Goal: Find specific page/section: Find specific page/section

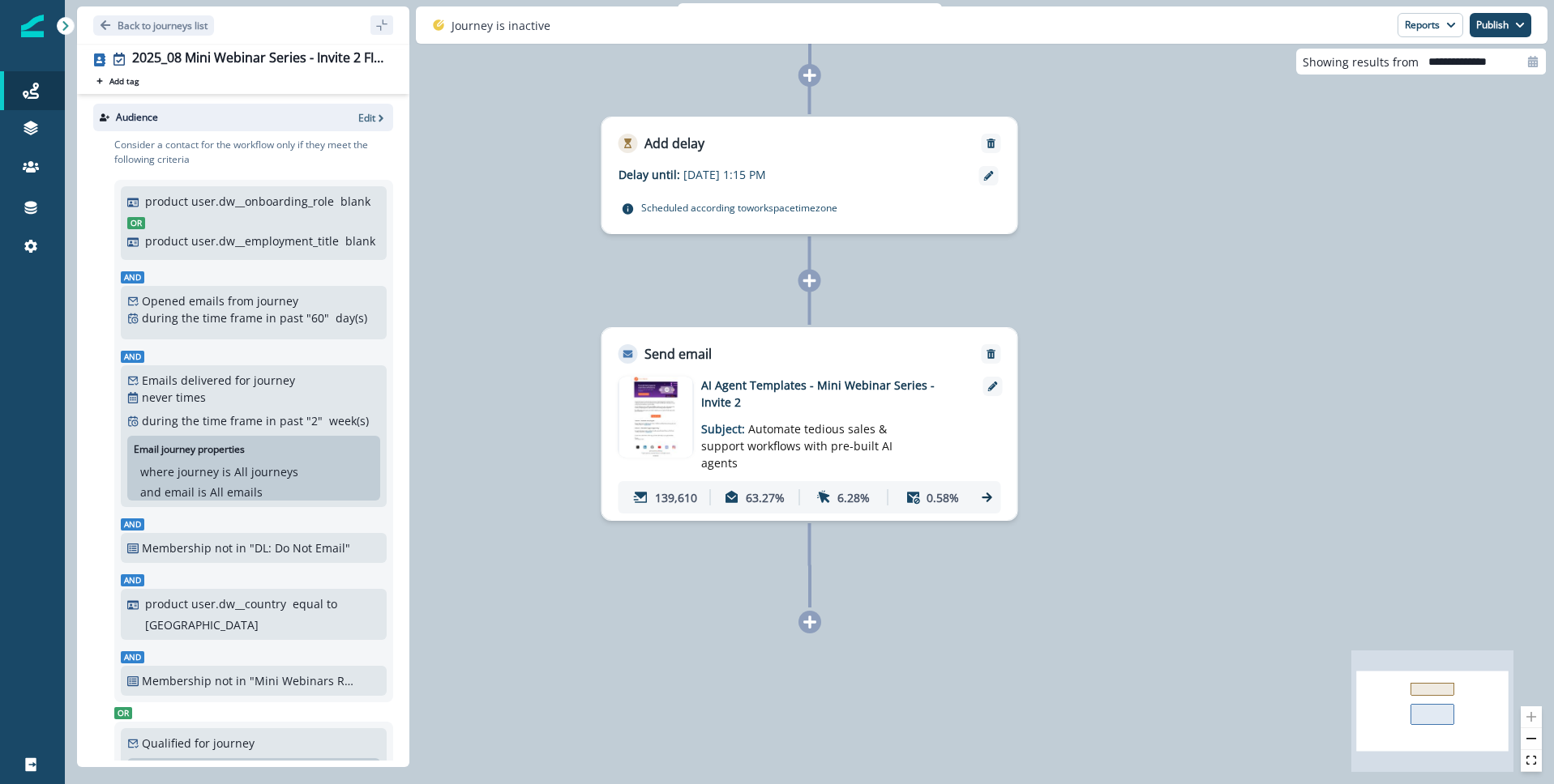
click at [630, 393] on img at bounding box center [656, 418] width 73 height 81
type input "**********"
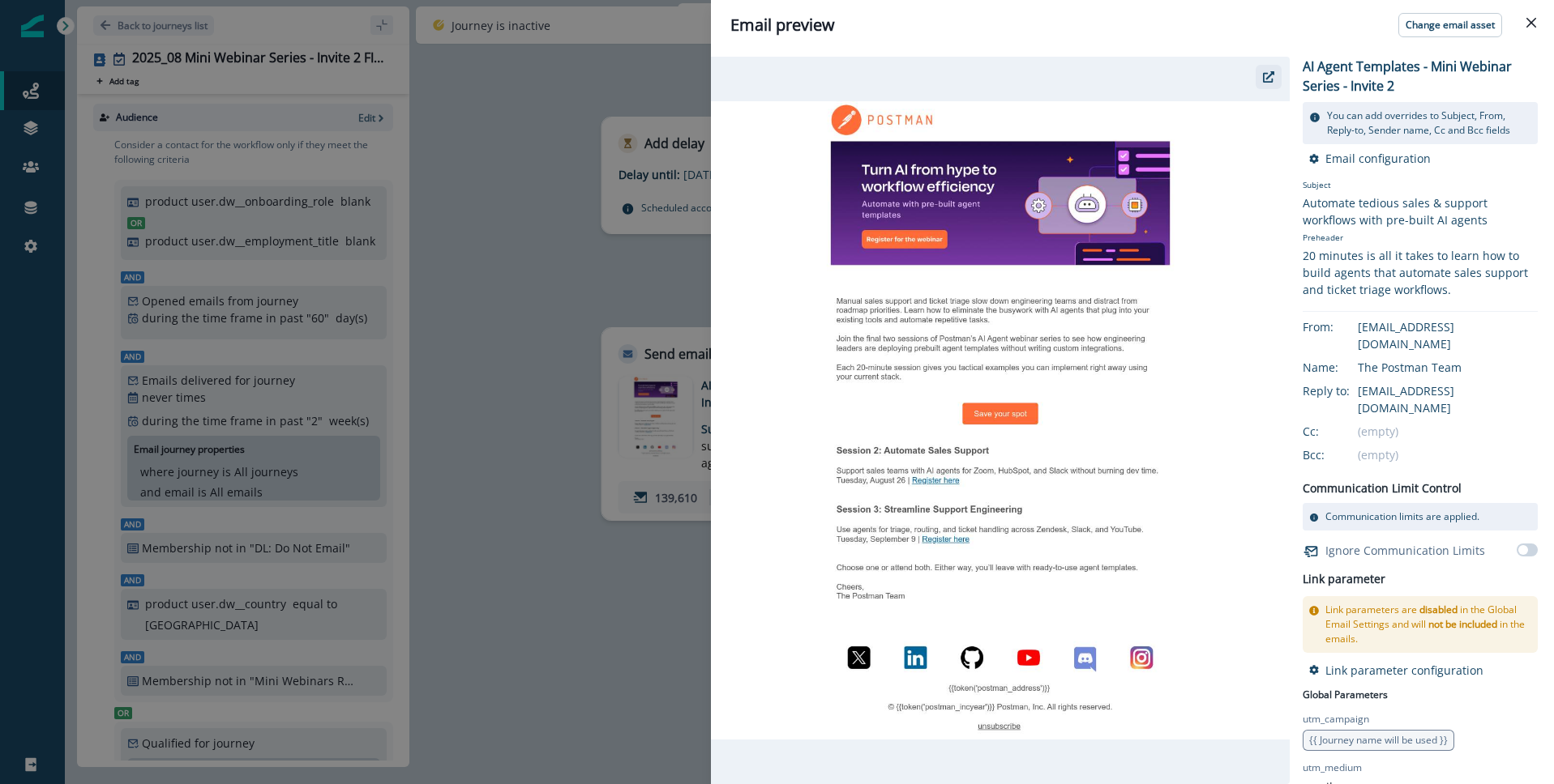
click at [1275, 77] on button "button" at bounding box center [1268, 76] width 26 height 24
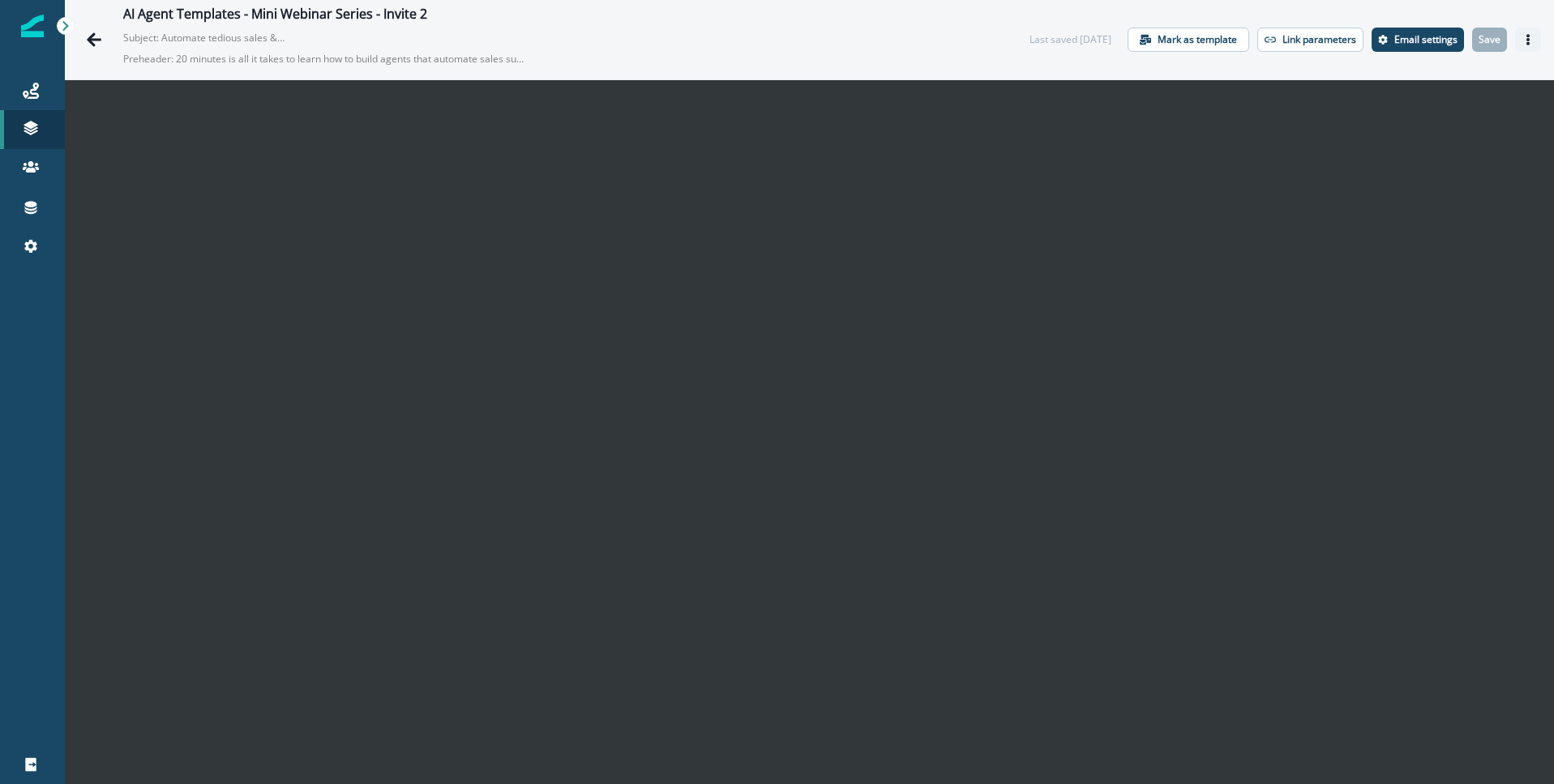
click at [1525, 36] on icon "Actions" at bounding box center [1528, 40] width 12 height 12
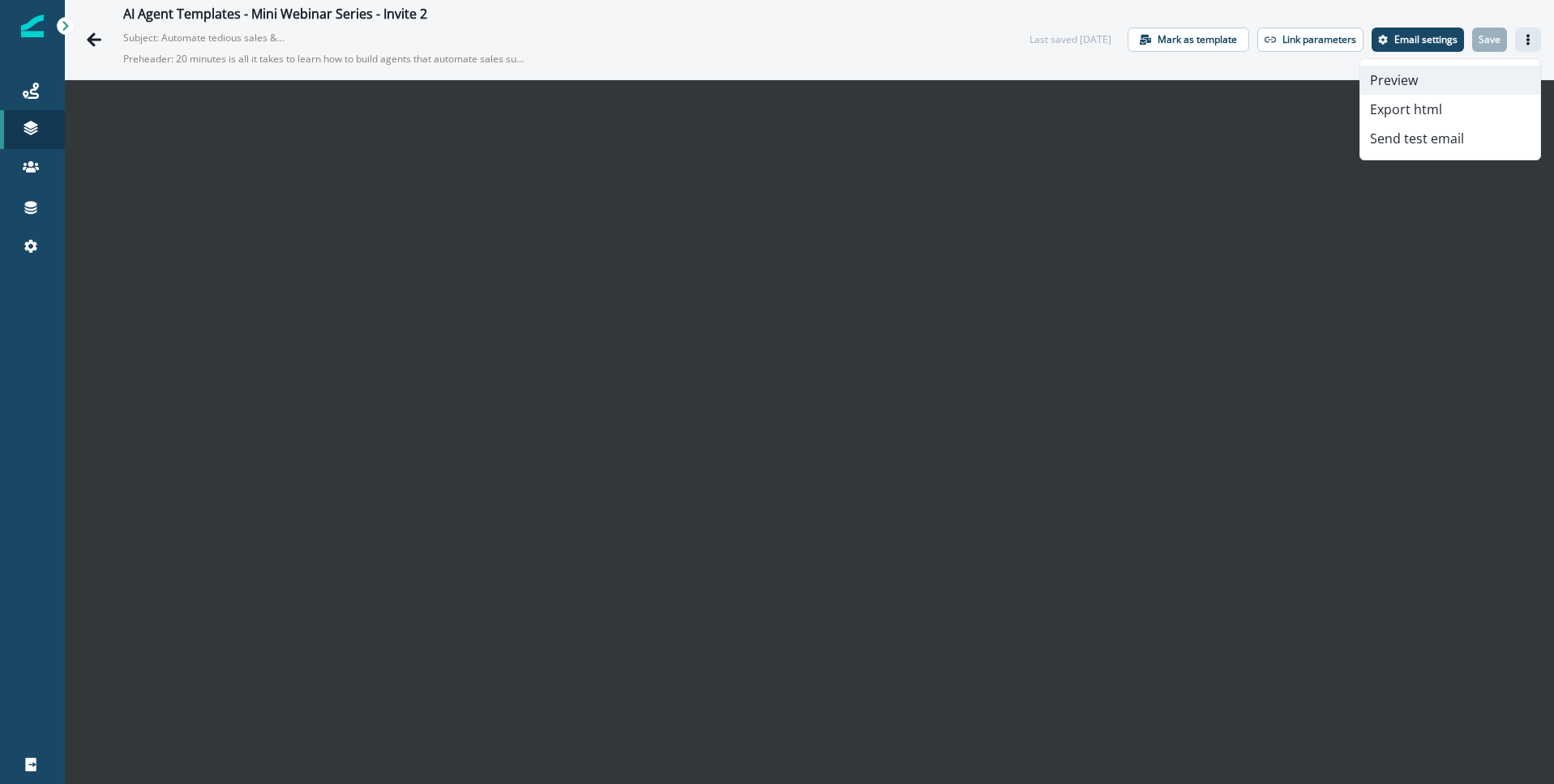
click at [1420, 79] on button "Preview" at bounding box center [1450, 80] width 180 height 29
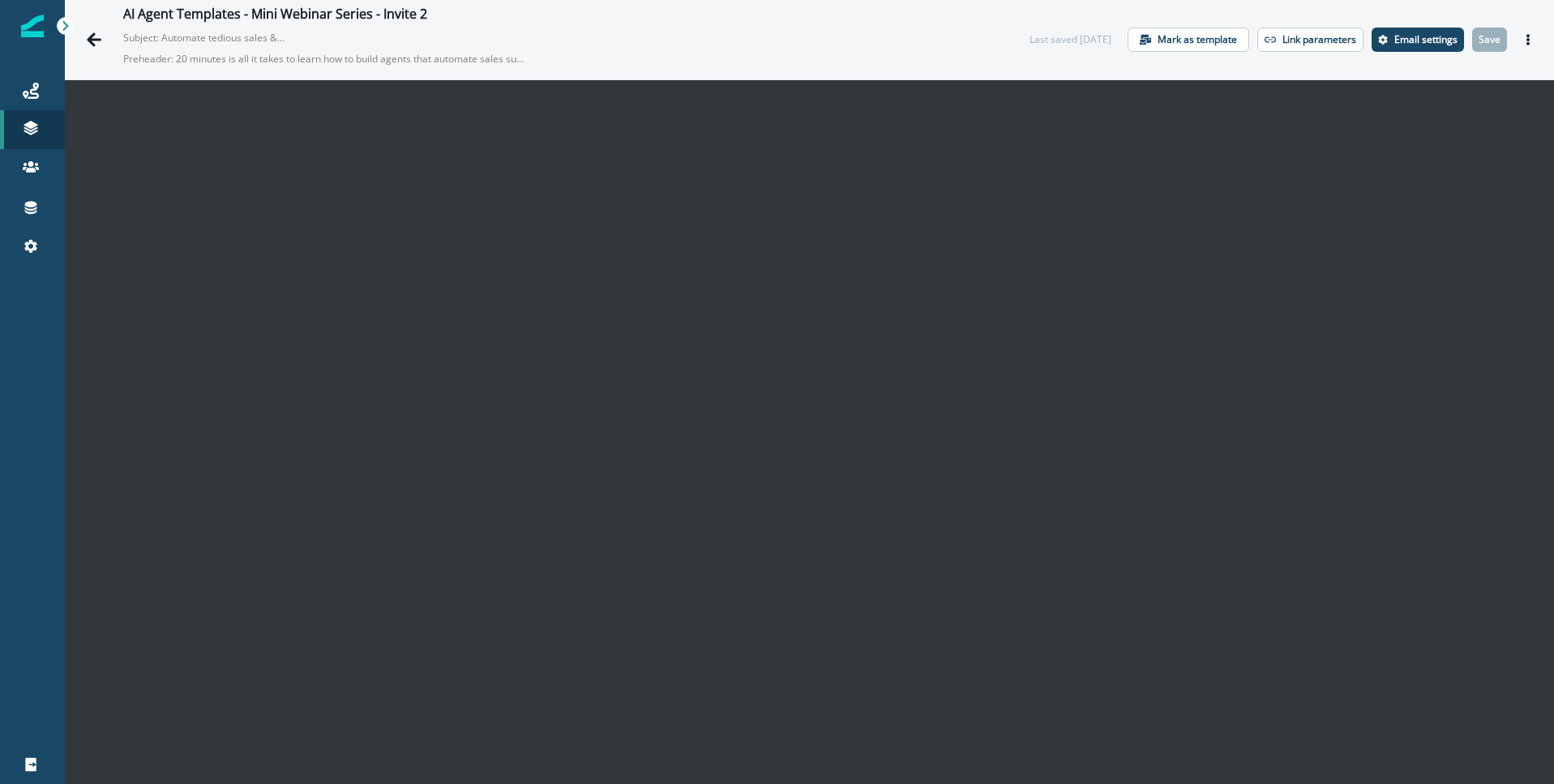
scroll to position [23, 0]
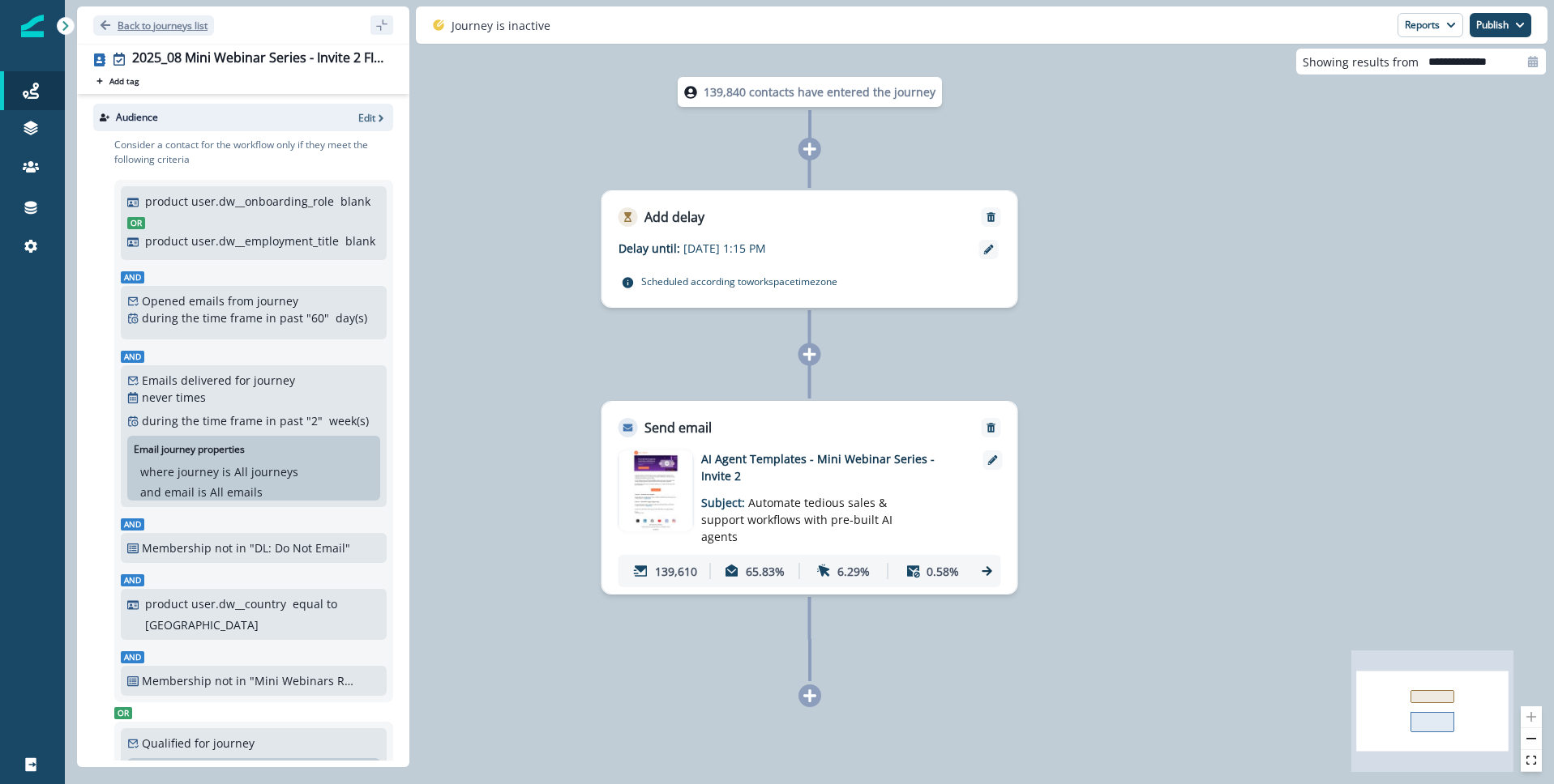
click at [124, 22] on p "Back to journeys list" at bounding box center [163, 25] width 90 height 14
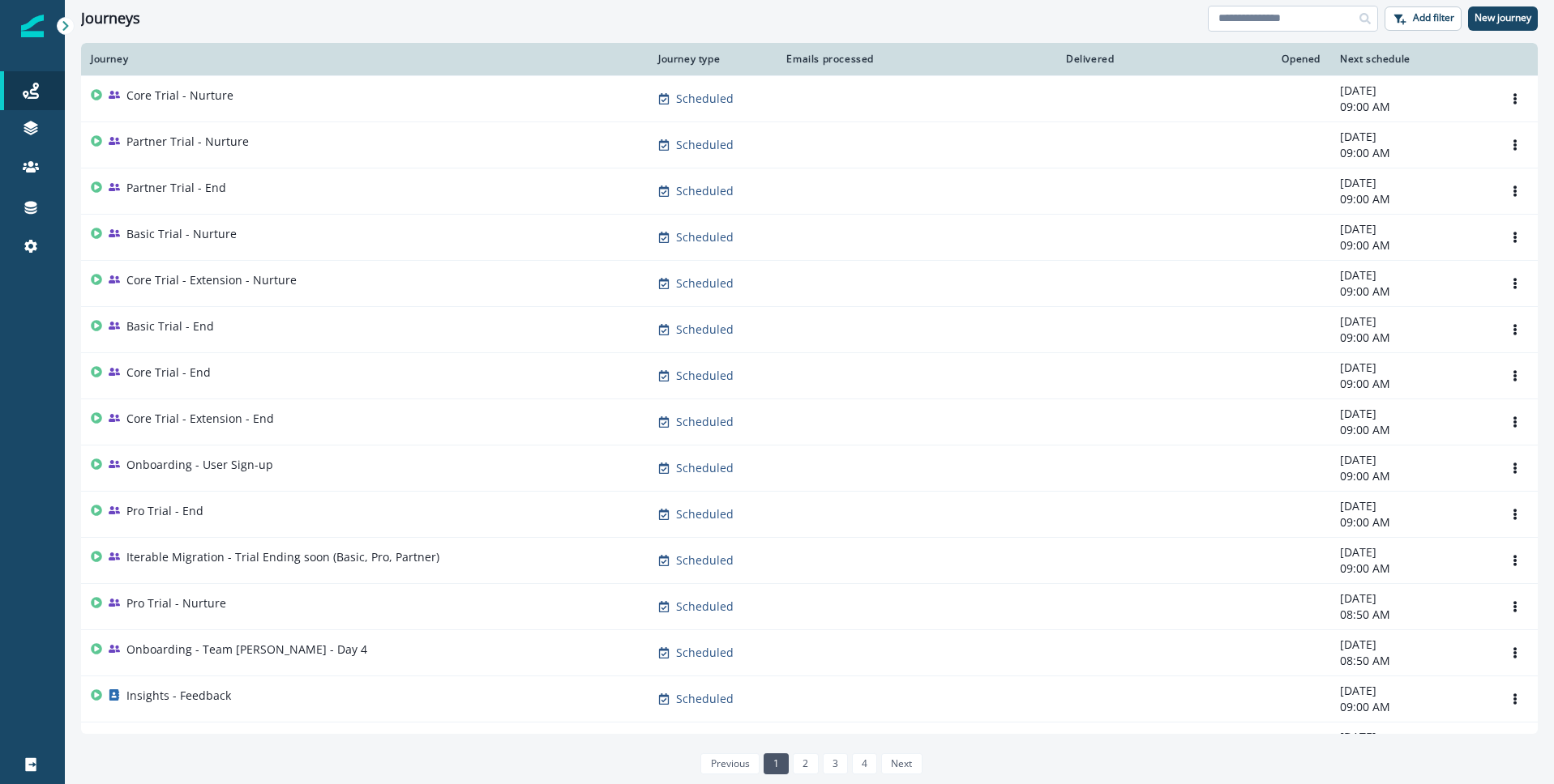
click at [1253, 22] on input at bounding box center [1293, 18] width 170 height 26
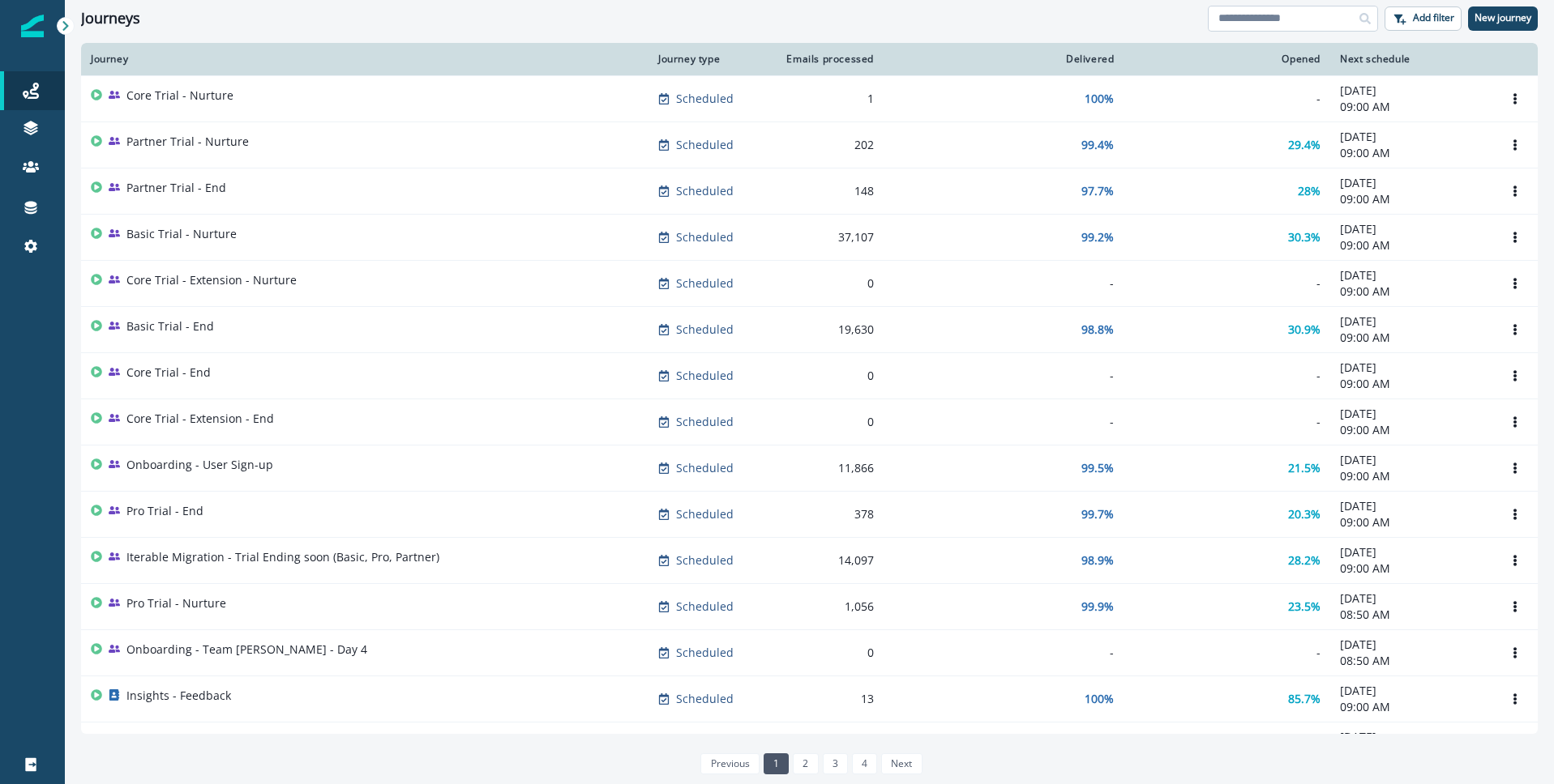
click at [1284, 18] on input at bounding box center [1293, 18] width 170 height 26
type input "***"
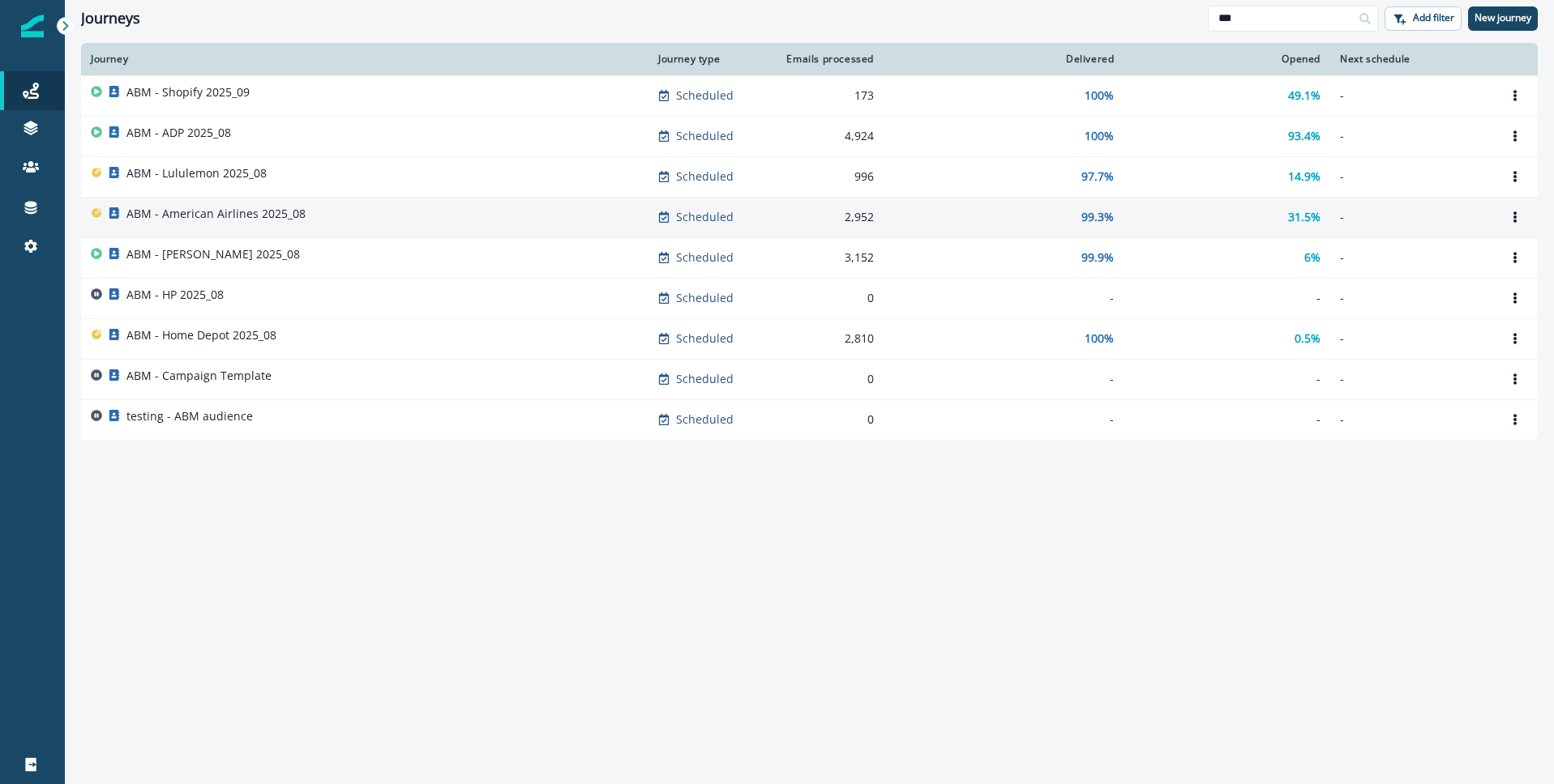
click at [244, 215] on p "ABM - American Airlines 2025_08" at bounding box center [216, 214] width 179 height 17
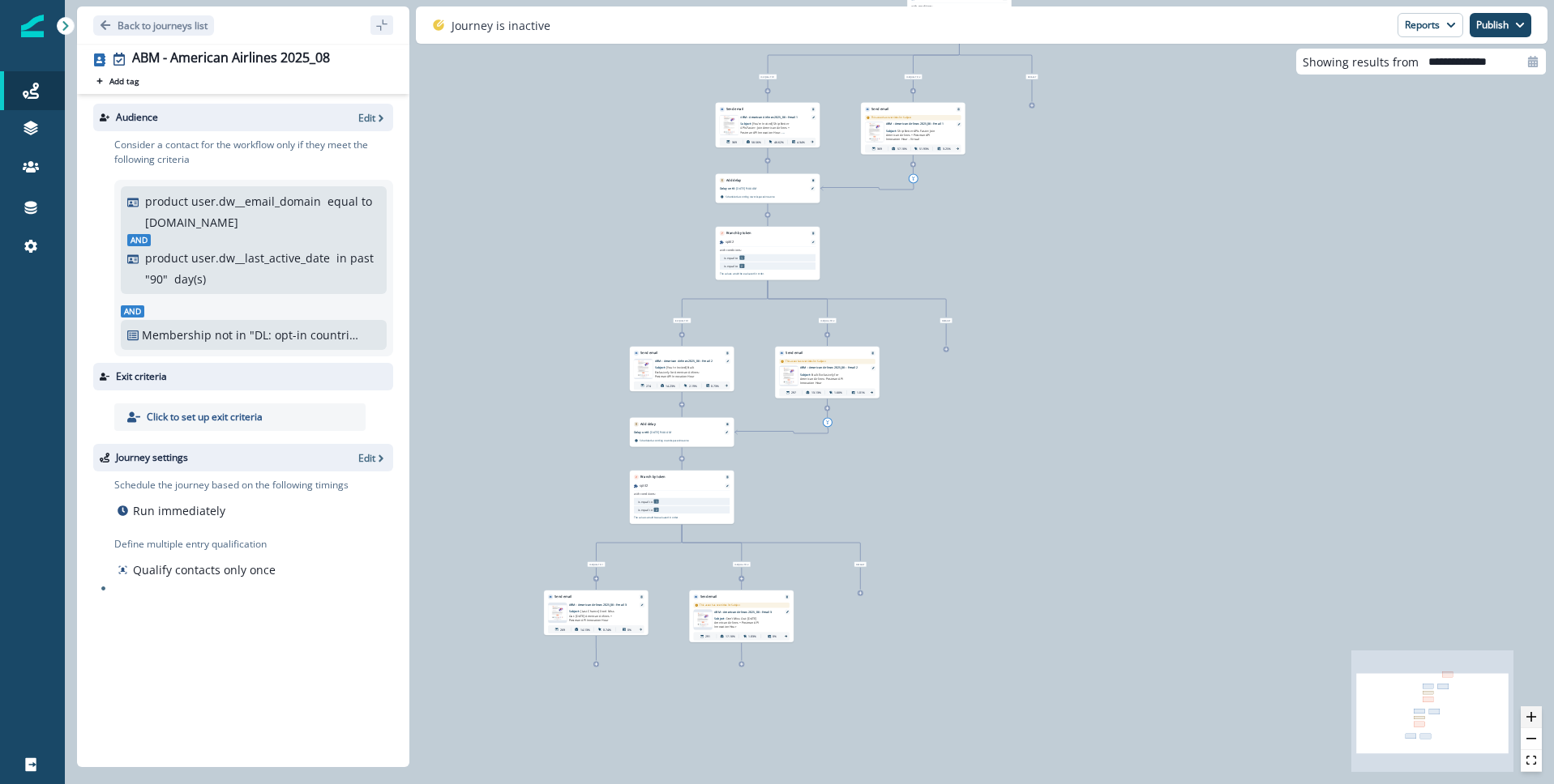
click at [1529, 721] on icon "zoom in" at bounding box center [1532, 717] width 10 height 10
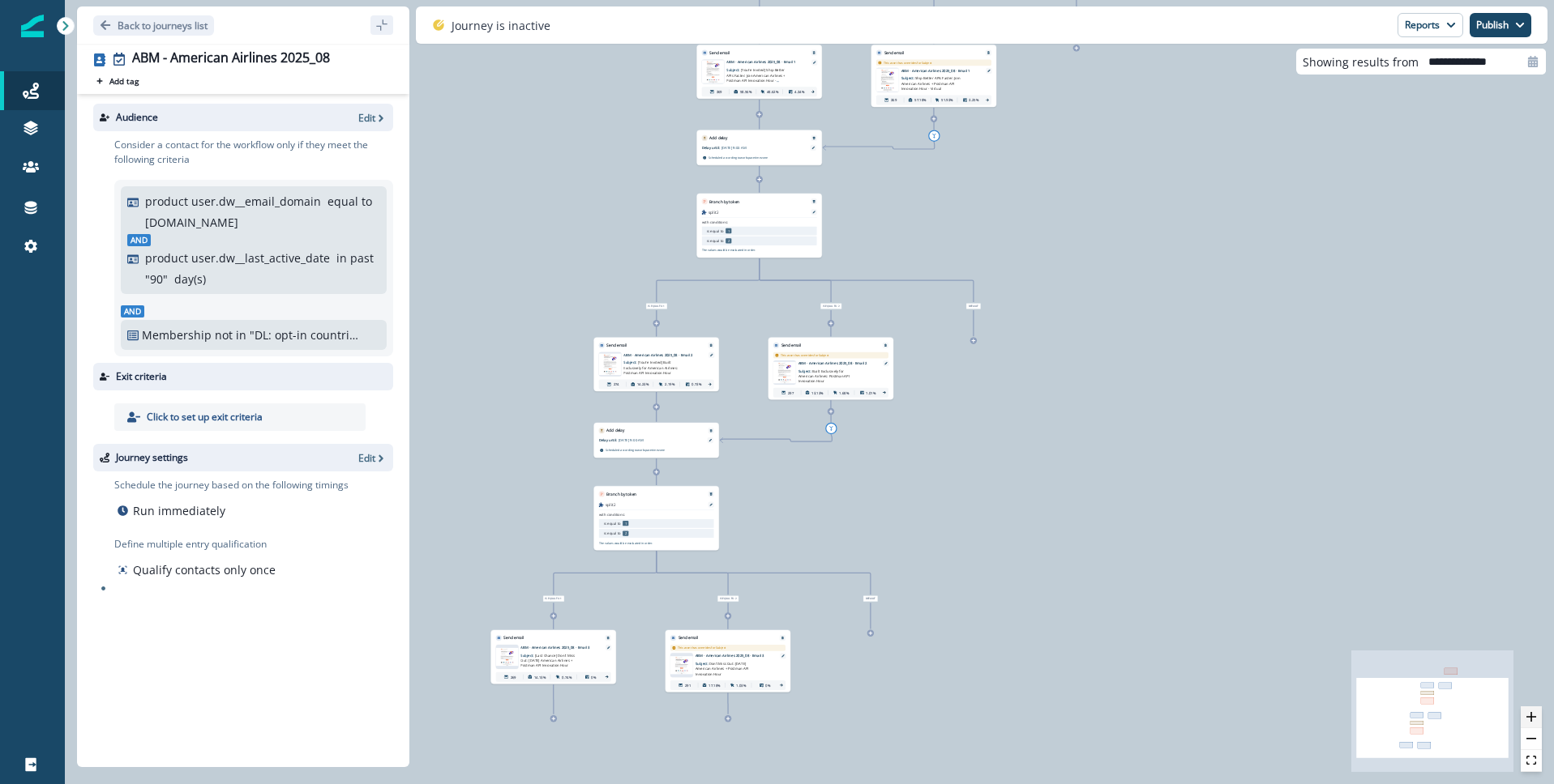
click at [1528, 721] on icon "zoom in" at bounding box center [1532, 717] width 10 height 10
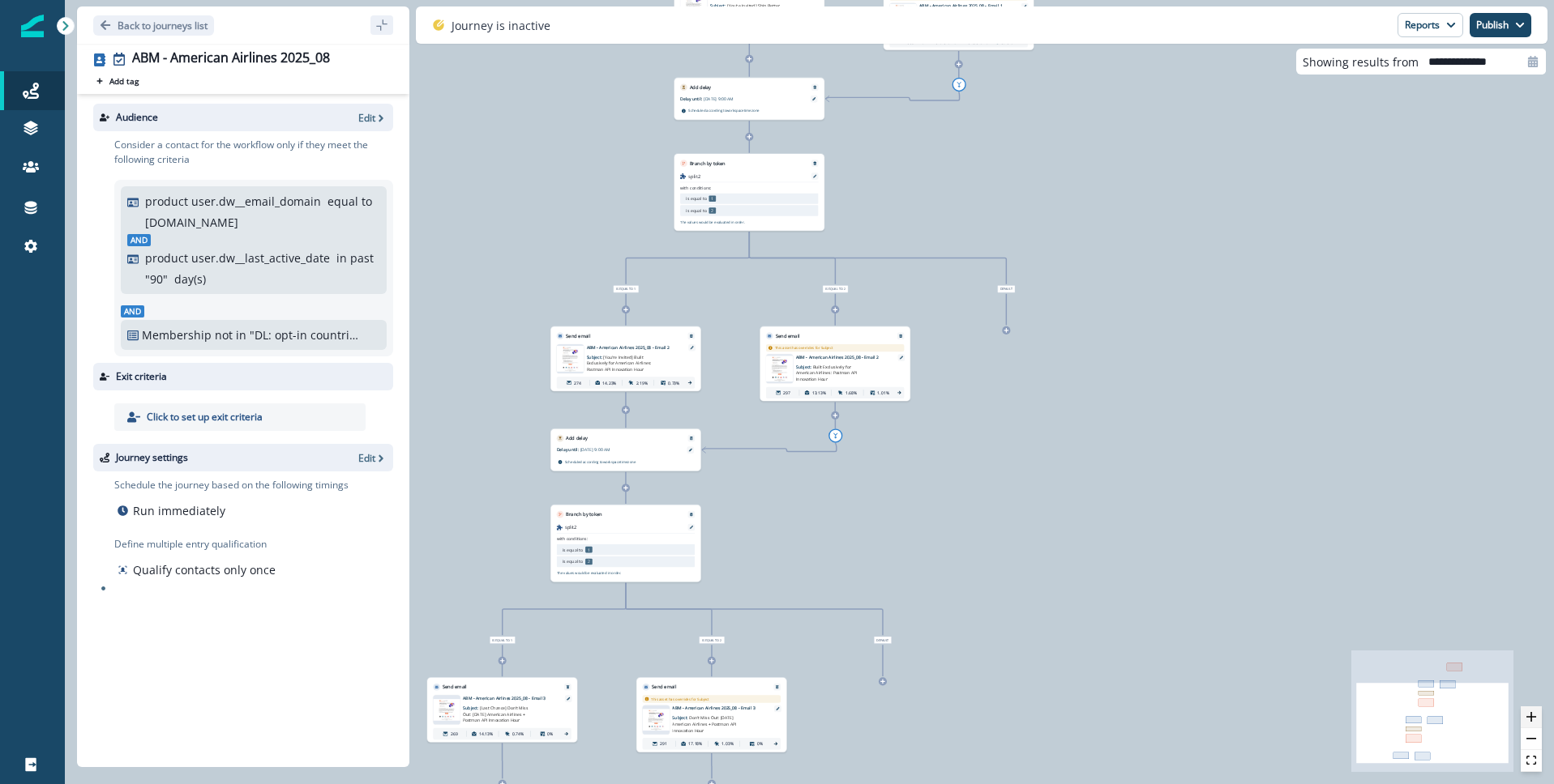
click at [1527, 721] on icon "zoom in" at bounding box center [1532, 717] width 10 height 10
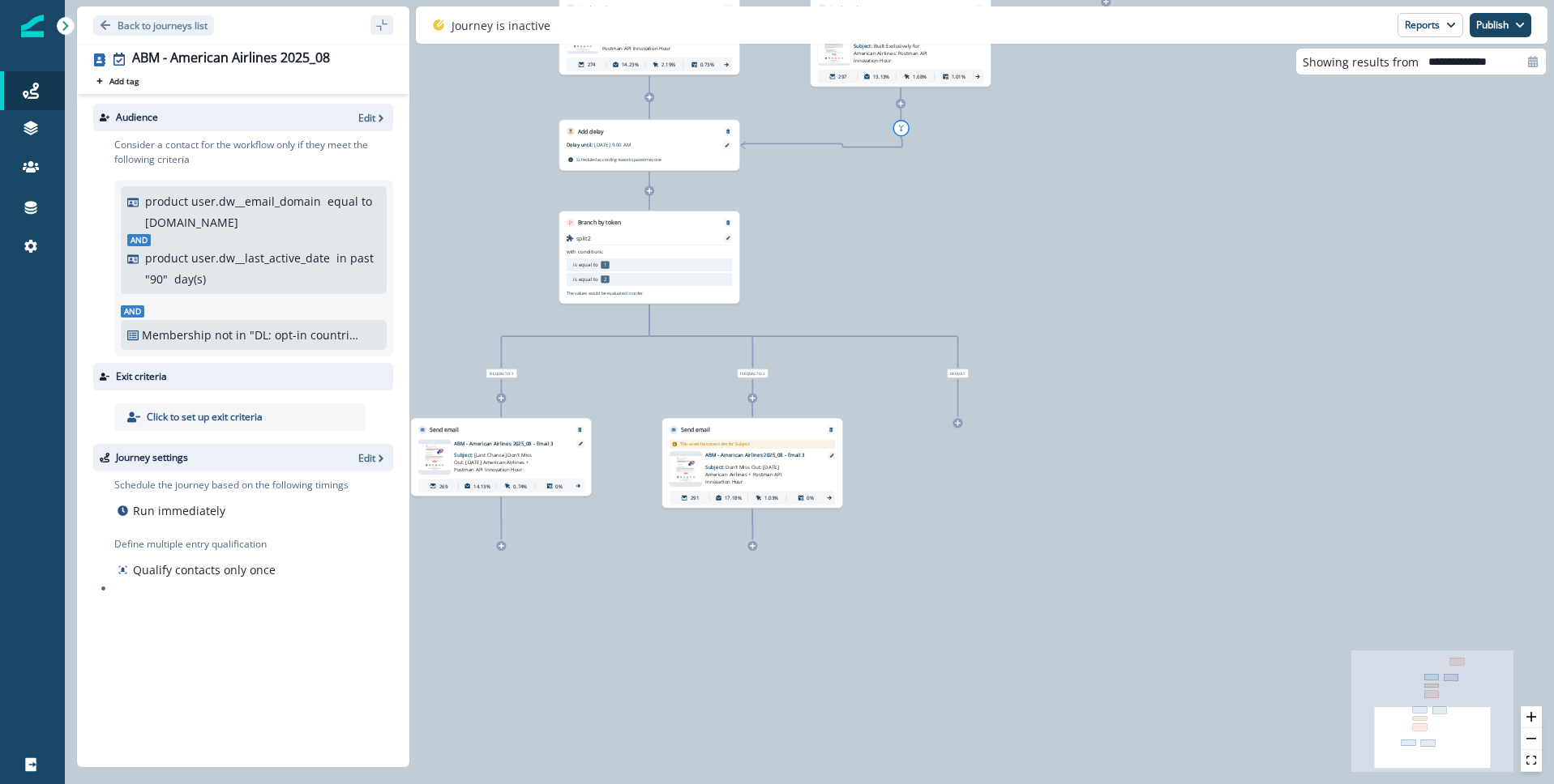
click at [445, 456] on img at bounding box center [434, 457] width 32 height 26
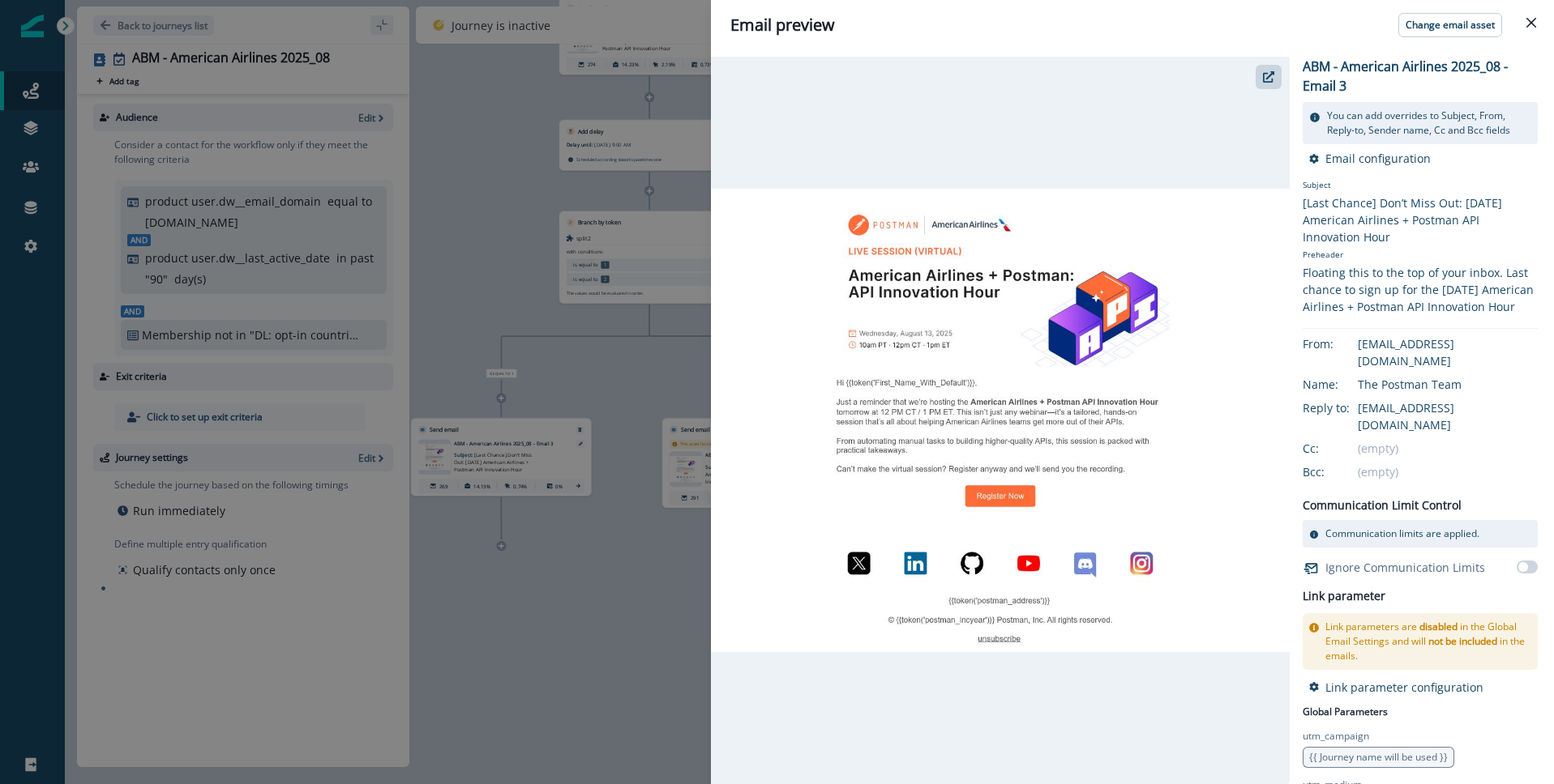
drag, startPoint x: 1533, startPoint y: 17, endPoint x: 1430, endPoint y: 14, distance: 103.0
click at [1533, 18] on icon "Close" at bounding box center [1532, 23] width 10 height 10
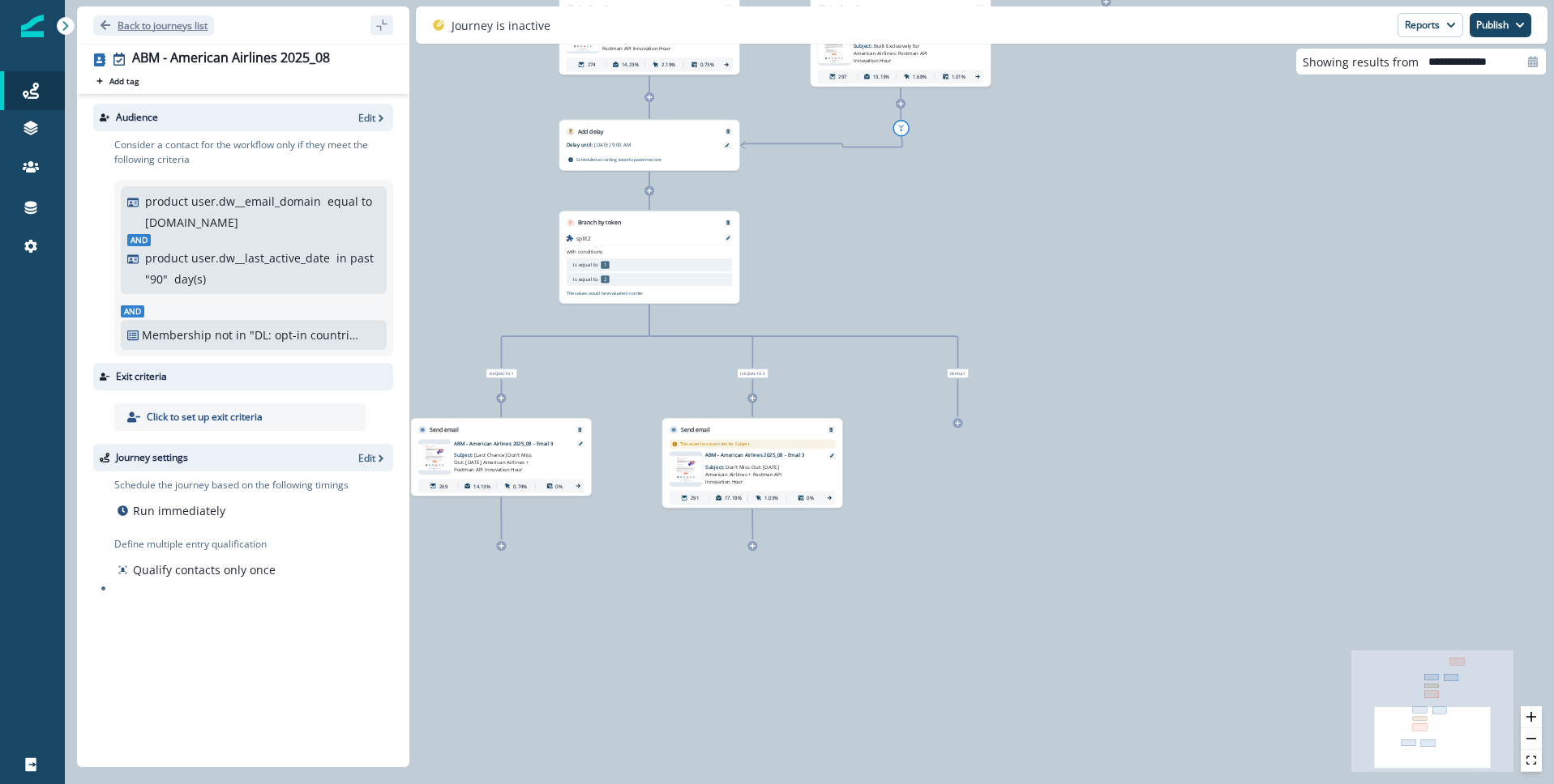
click at [105, 26] on icon "Go back" at bounding box center [105, 25] width 12 height 12
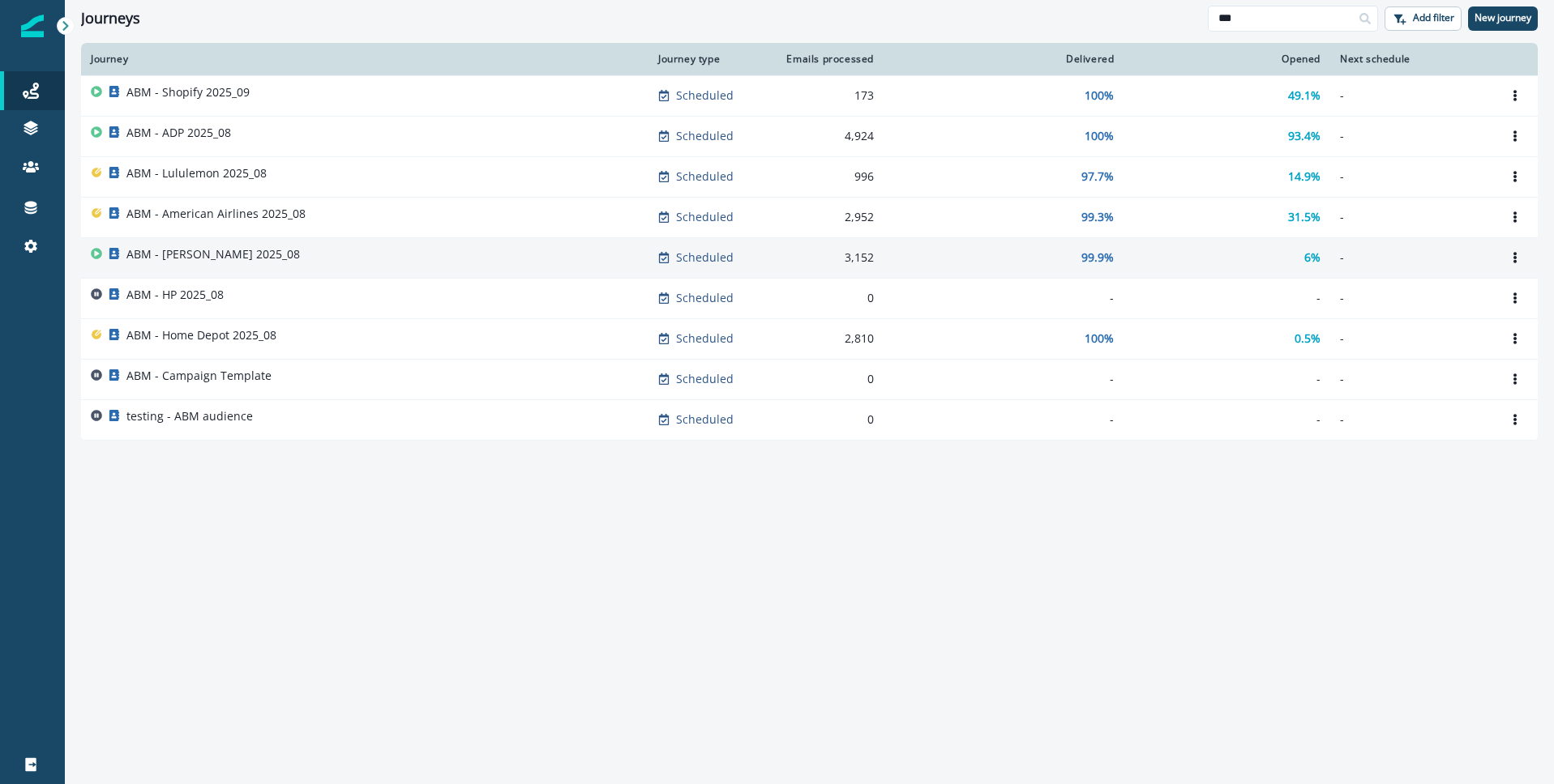
click at [200, 255] on p "ABM - Koch 2025_08" at bounding box center [213, 254] width 173 height 17
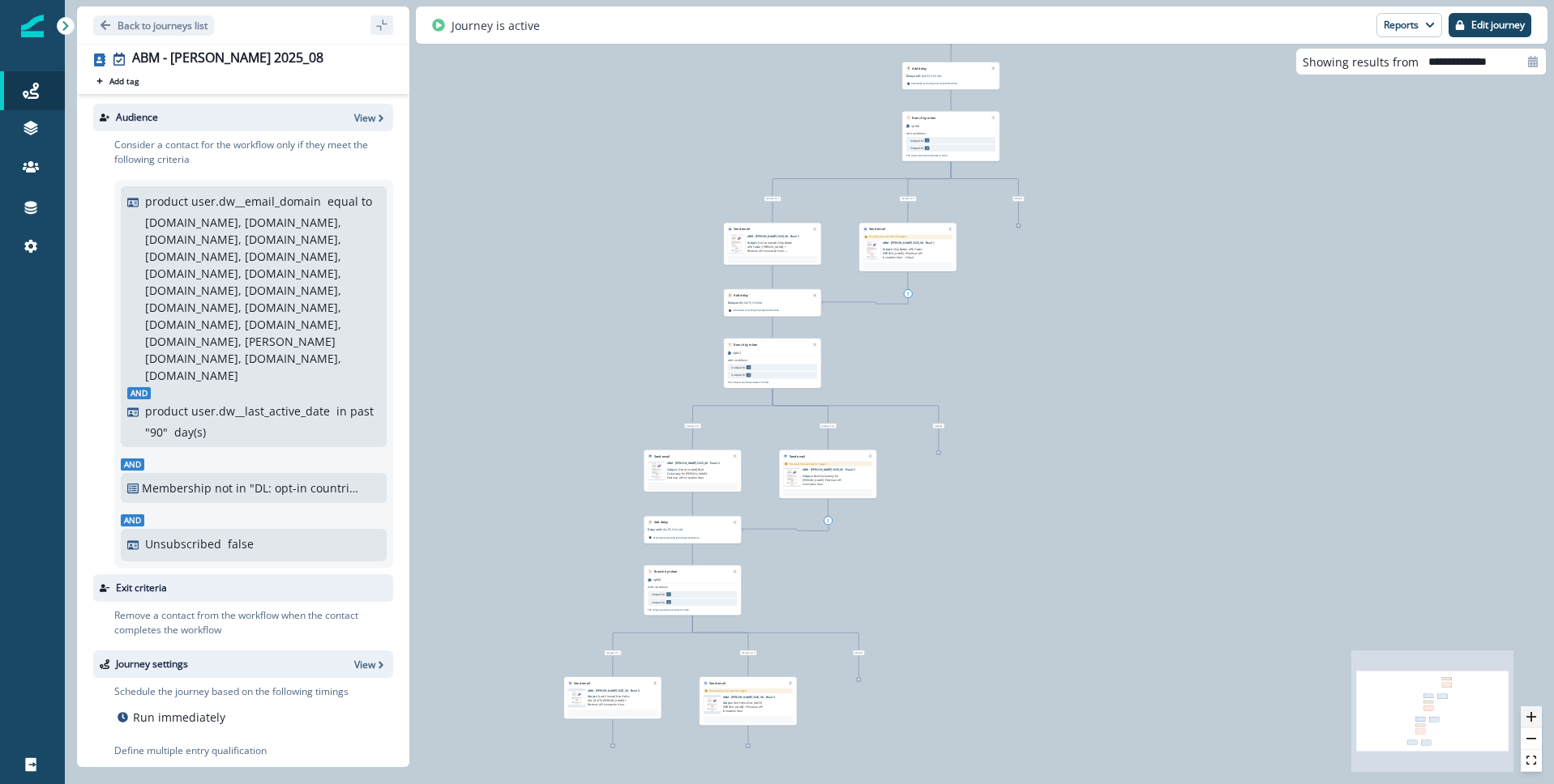
click at [1534, 712] on icon "zoom in" at bounding box center [1532, 717] width 10 height 10
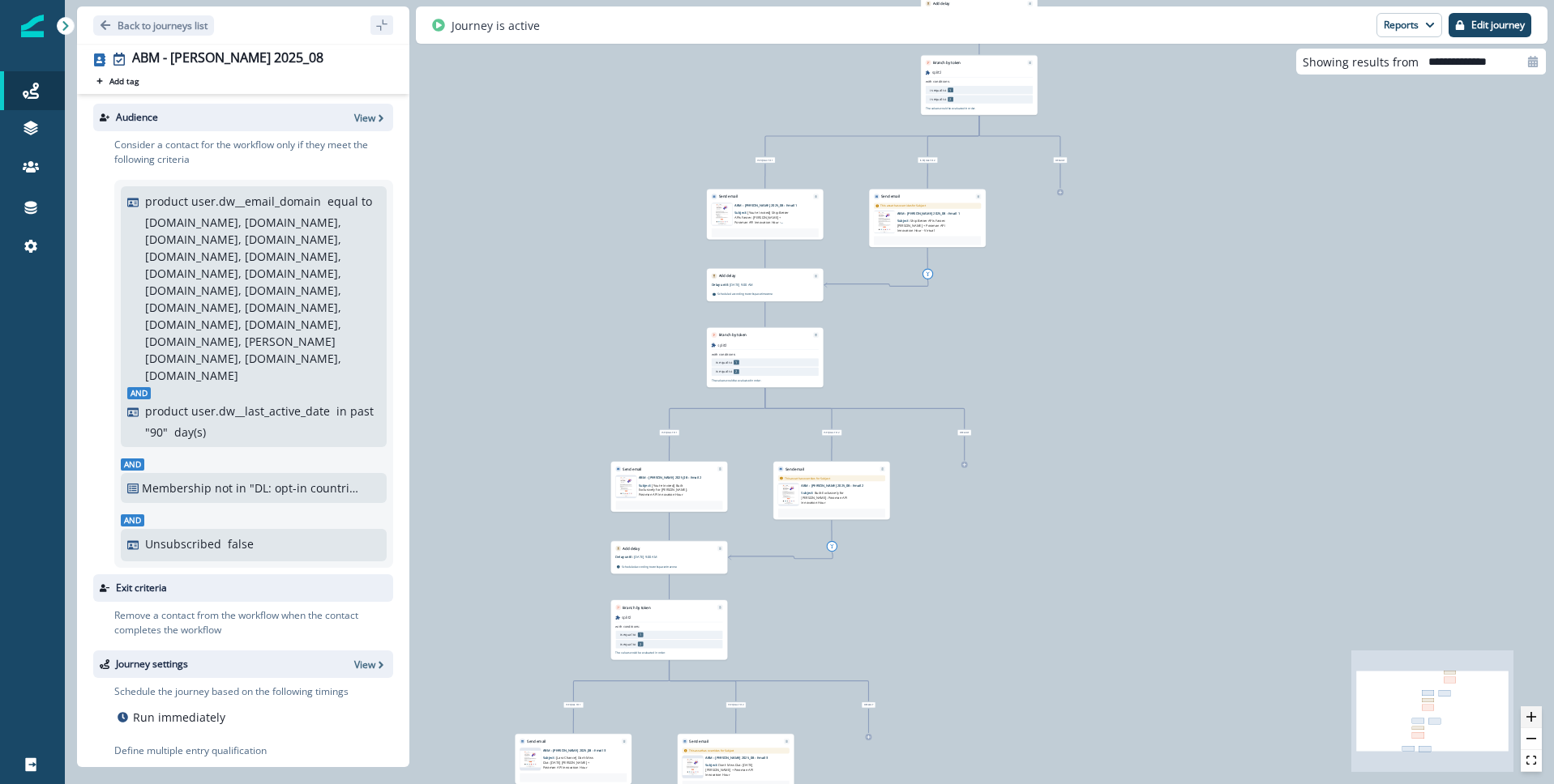
click at [1534, 712] on icon "zoom in" at bounding box center [1532, 717] width 10 height 10
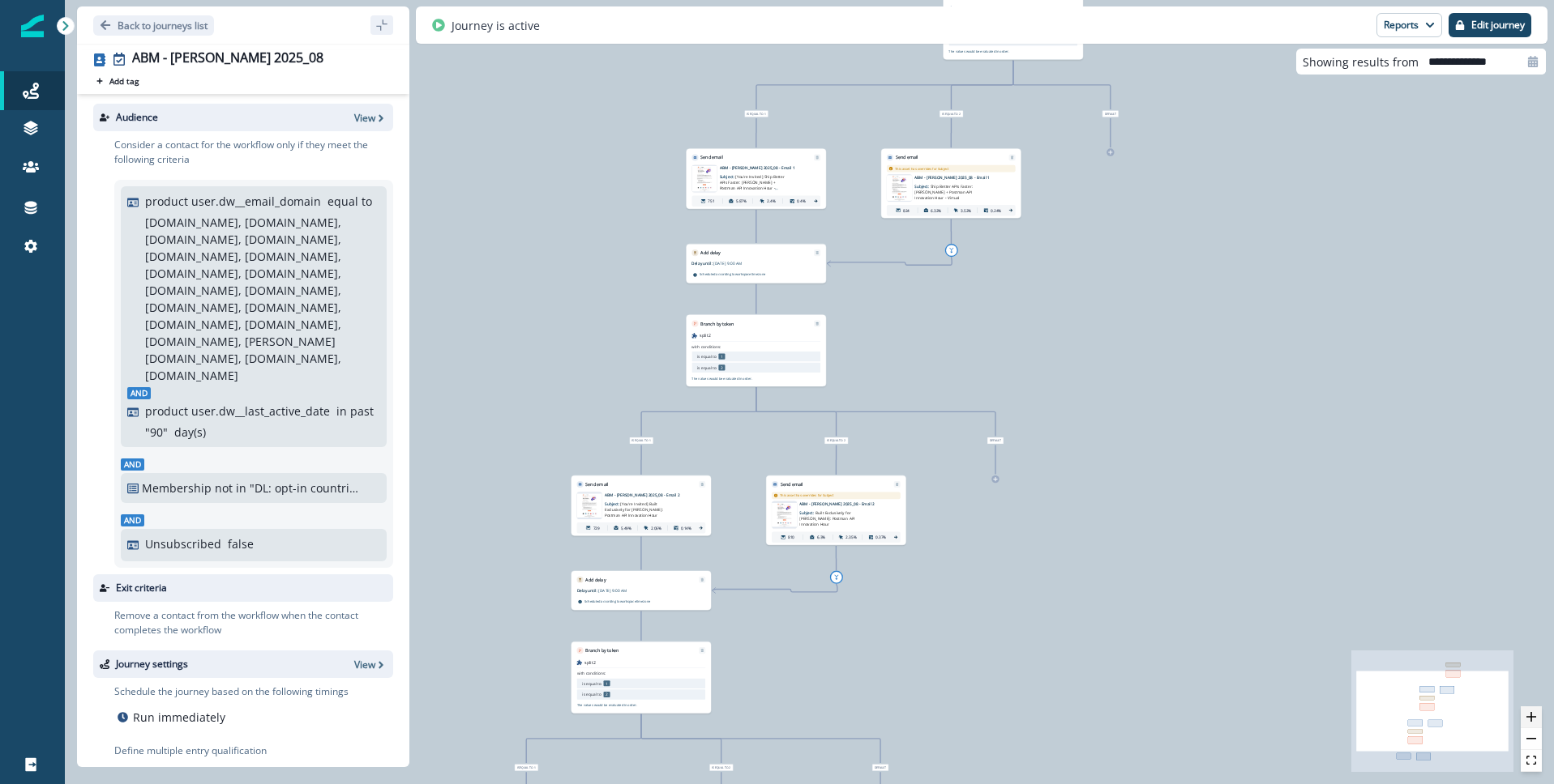
click at [1534, 712] on icon "zoom in" at bounding box center [1532, 717] width 10 height 10
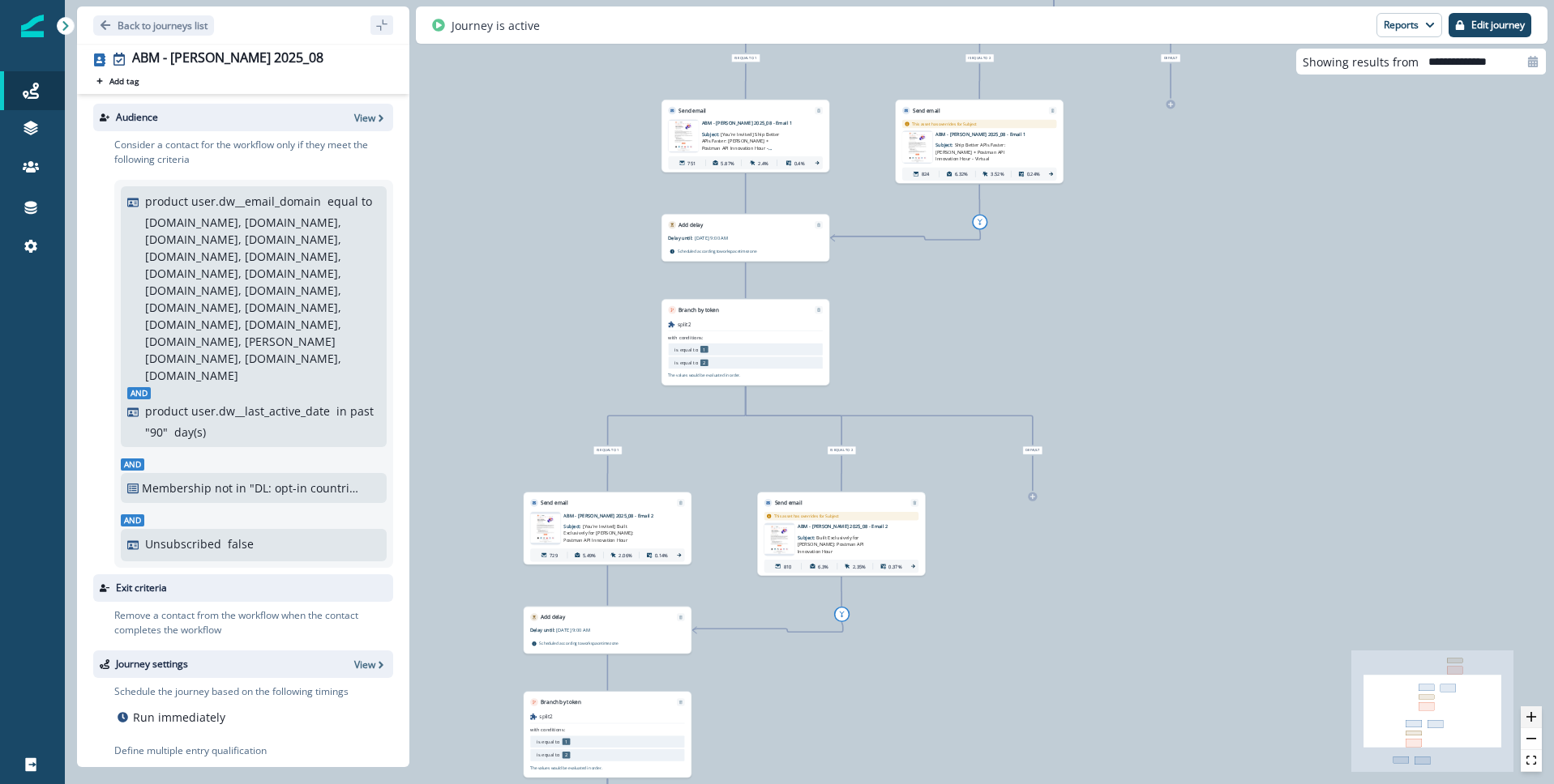
click at [1534, 712] on icon "zoom in" at bounding box center [1532, 717] width 10 height 10
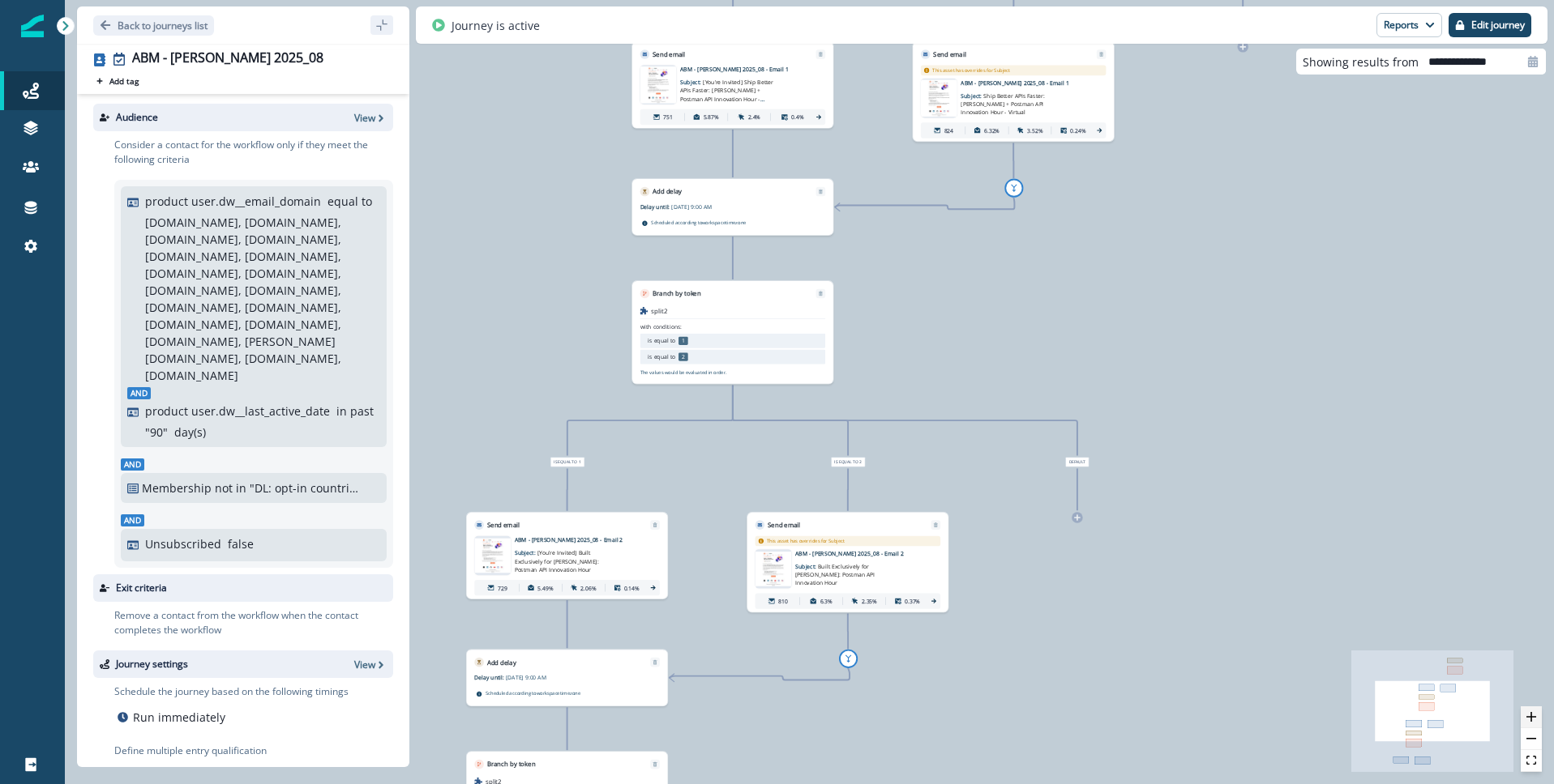
click at [1534, 712] on icon "zoom in" at bounding box center [1532, 717] width 10 height 10
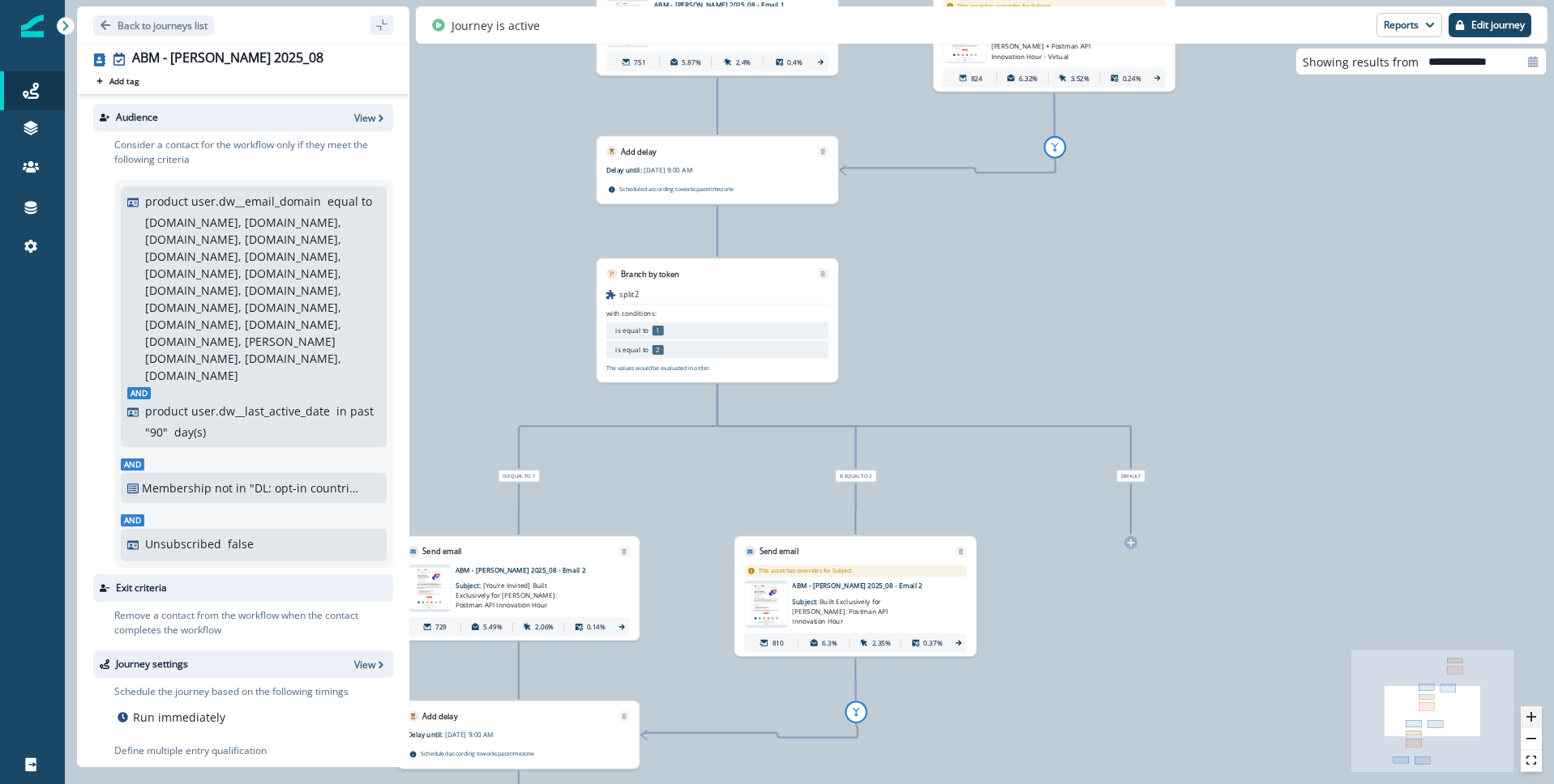
click at [1534, 712] on icon "zoom in" at bounding box center [1532, 717] width 10 height 10
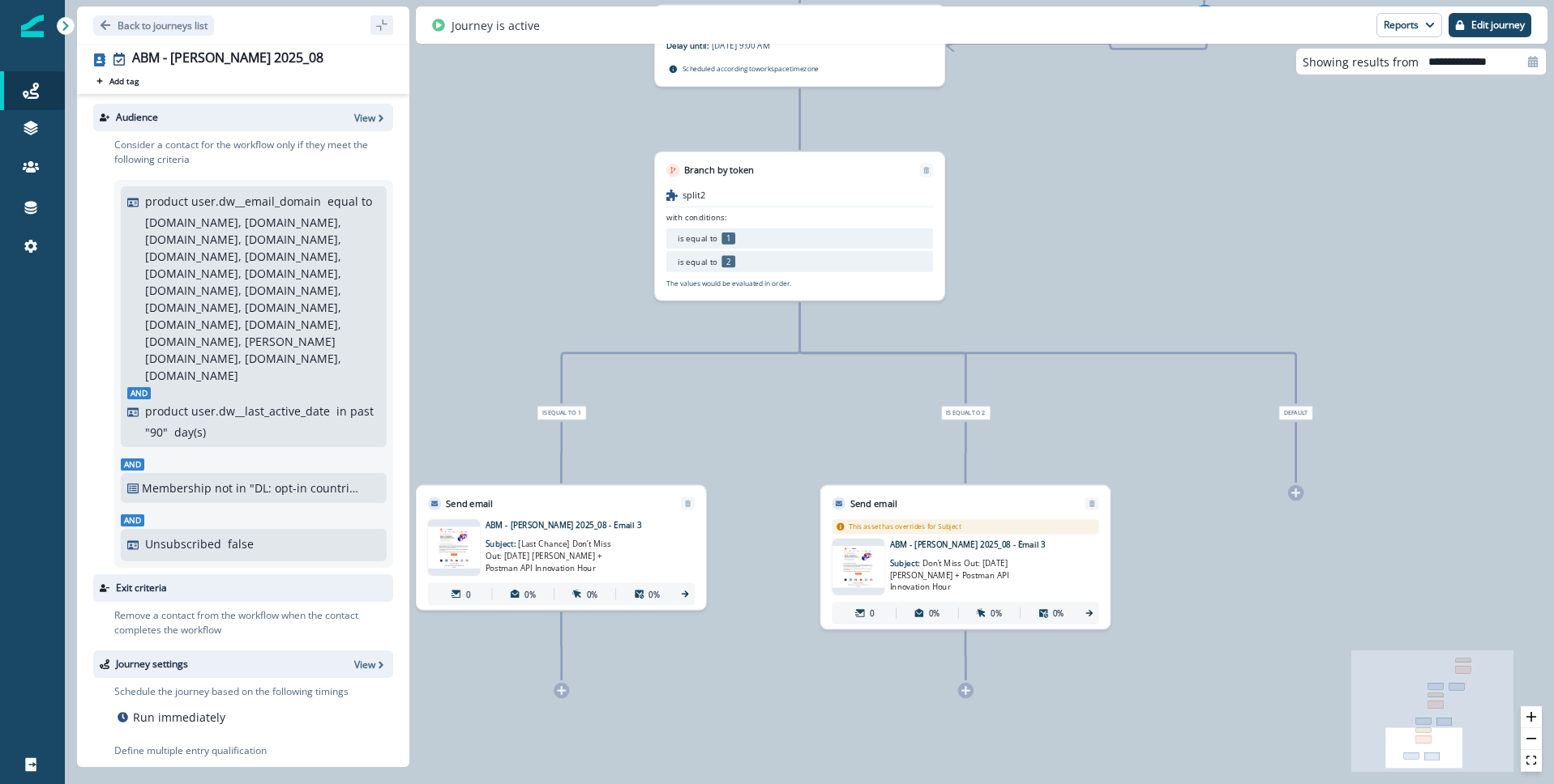
click at [440, 541] on img at bounding box center [454, 547] width 53 height 42
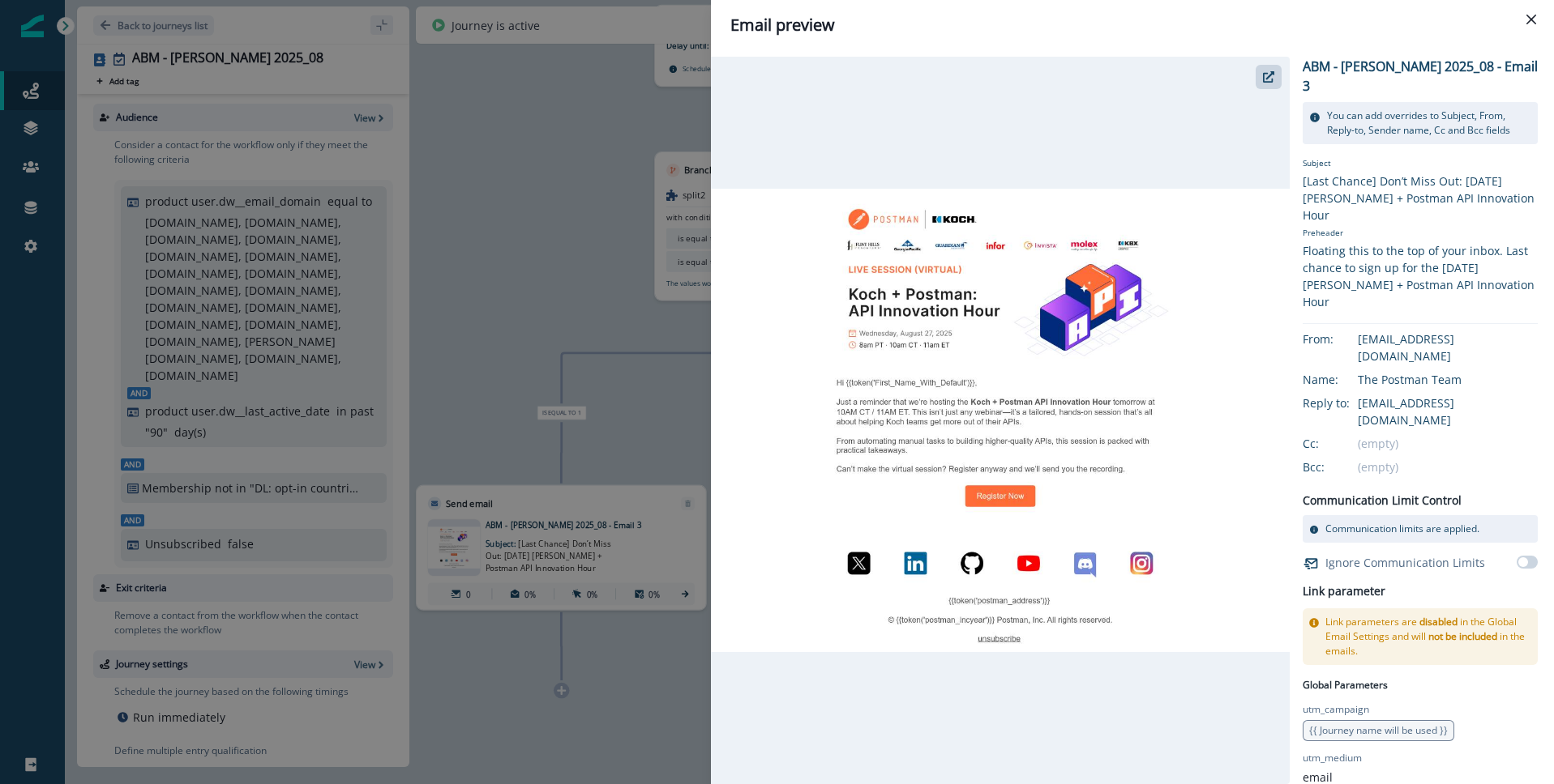
click at [989, 305] on img at bounding box center [1000, 420] width 579 height 463
click at [984, 253] on img at bounding box center [1000, 420] width 579 height 463
click at [999, 370] on img at bounding box center [1000, 420] width 579 height 463
click at [1537, 17] on button "Close" at bounding box center [1531, 19] width 26 height 26
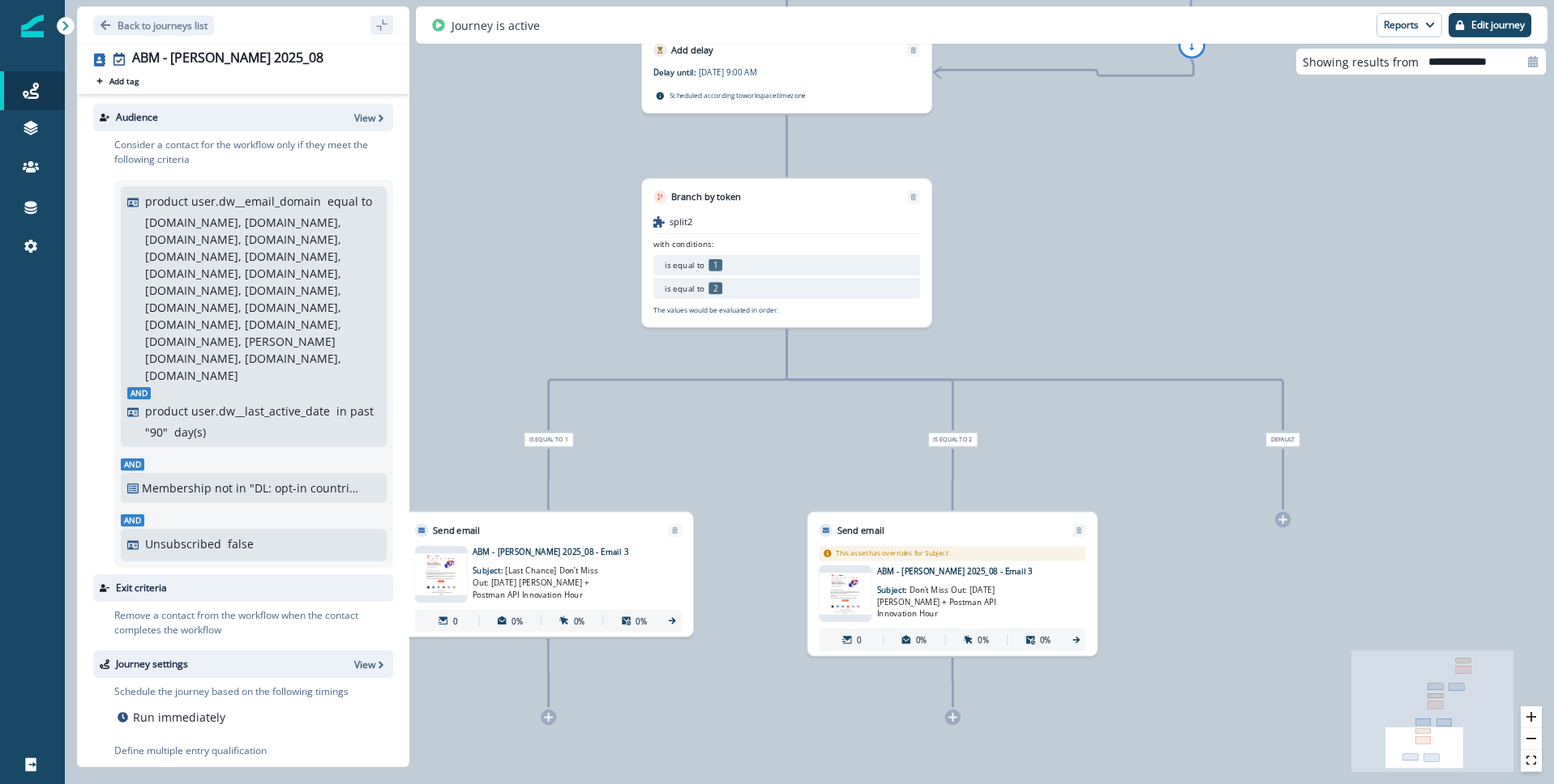
click at [950, 591] on span "Don’t Miss Out: Tomorrow’s Koch + Postman API Innovation Hour" at bounding box center [937, 603] width 119 height 35
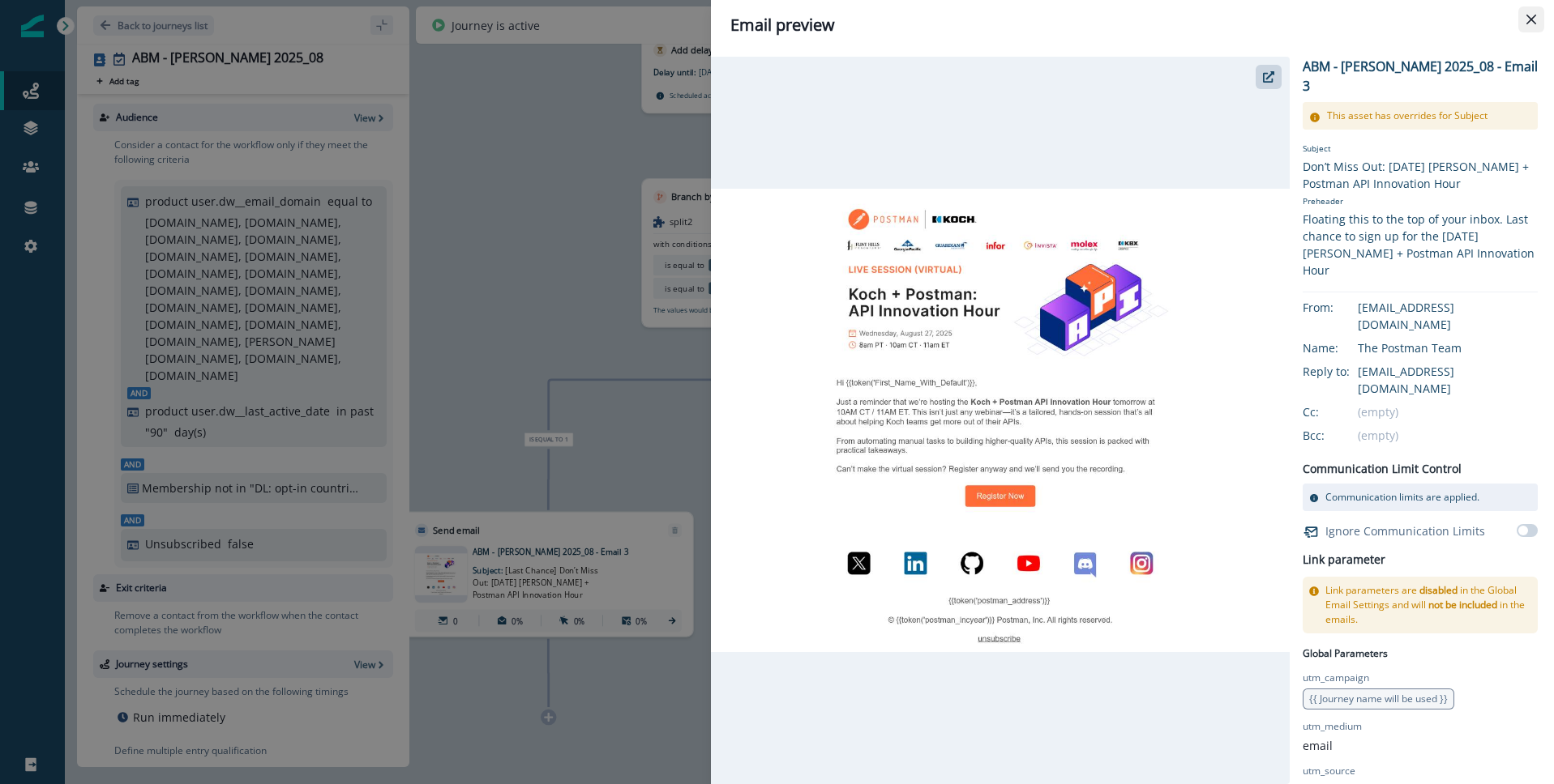
click at [1534, 18] on icon "Close" at bounding box center [1532, 20] width 10 height 10
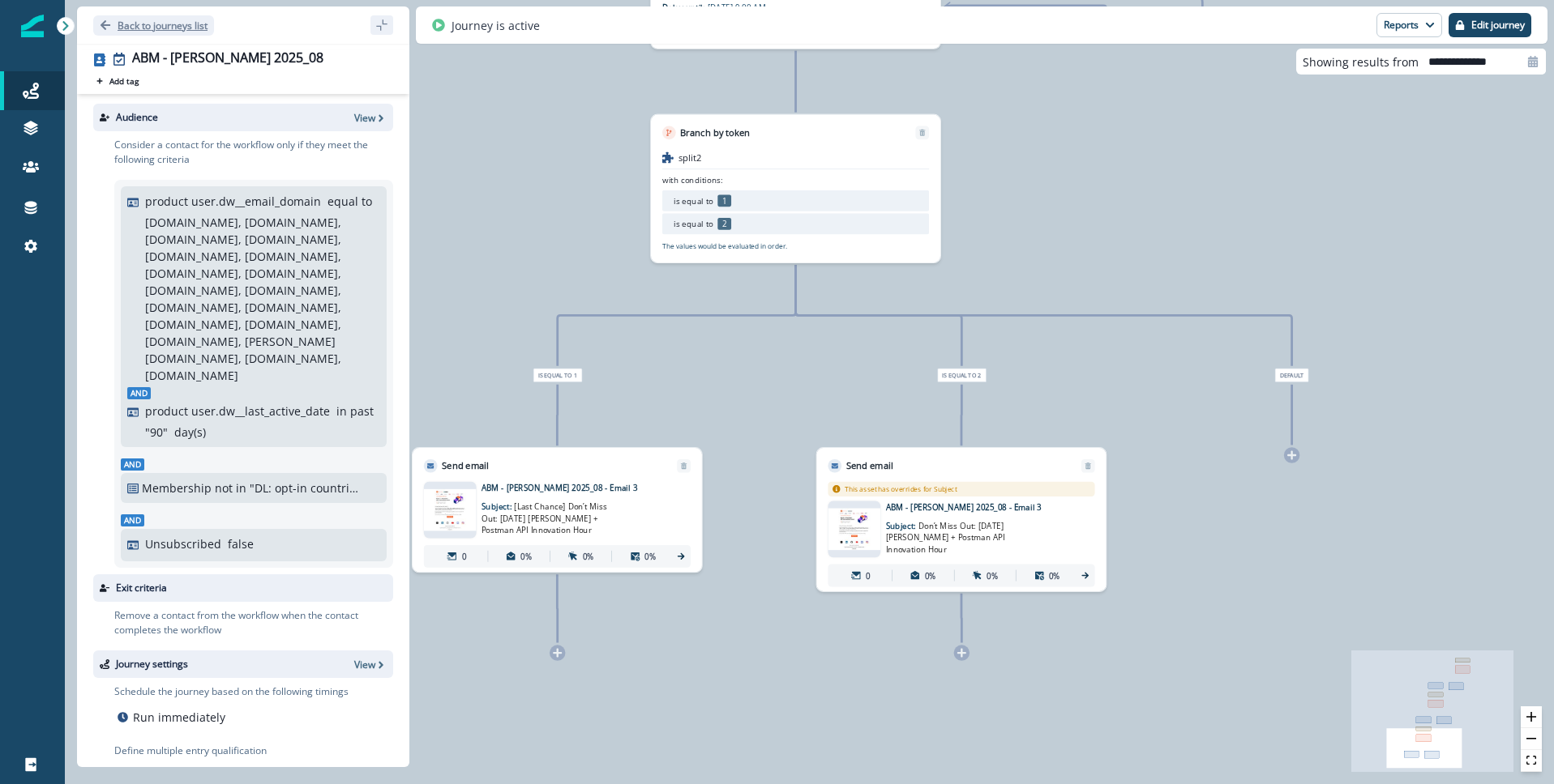
click at [113, 26] on button "Back to journeys list" at bounding box center [153, 26] width 121 height 20
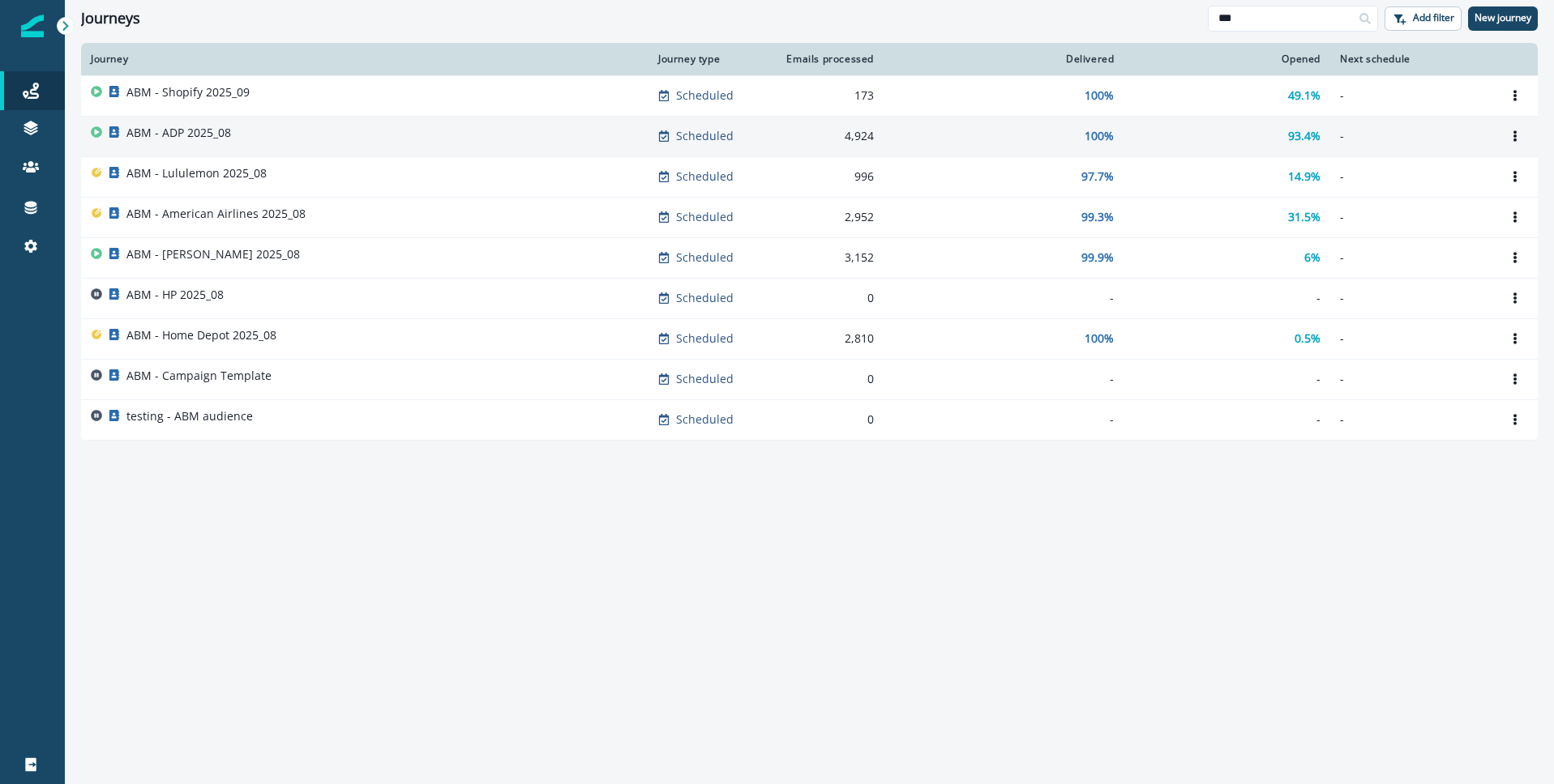
click at [186, 131] on p "ABM - ADP 2025_08" at bounding box center [179, 133] width 104 height 17
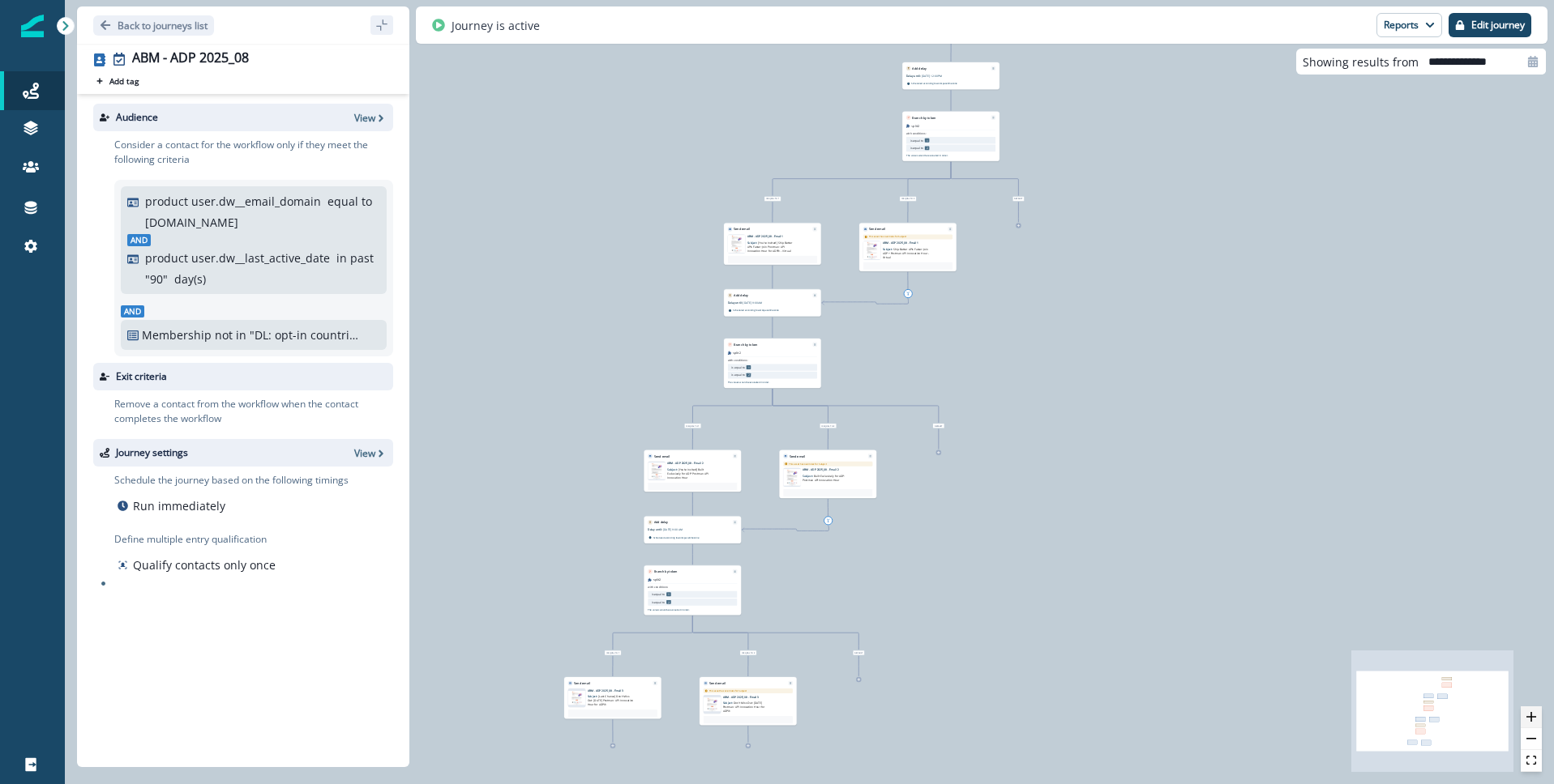
click at [1528, 713] on icon "zoom in" at bounding box center [1532, 717] width 10 height 10
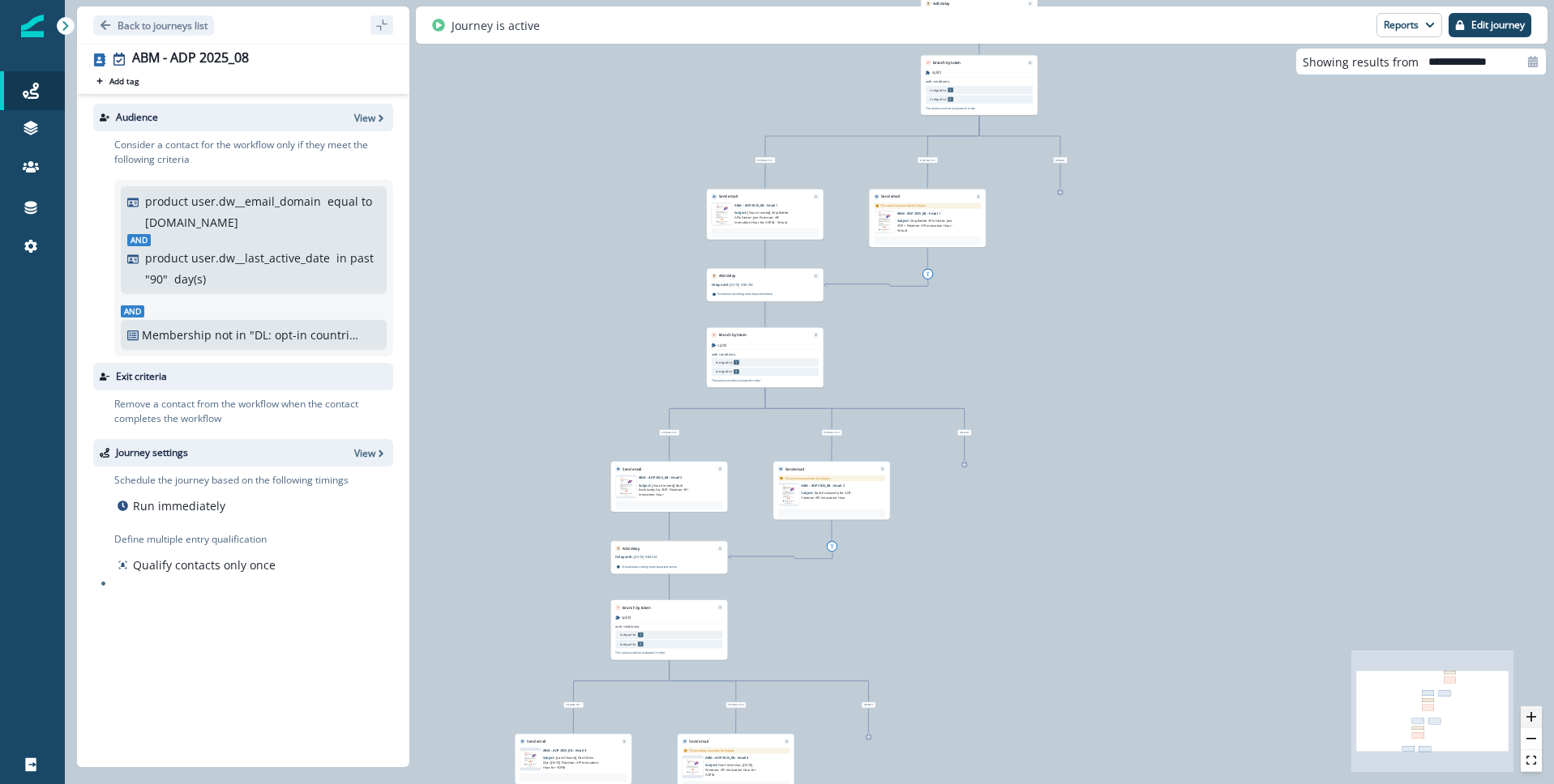
click at [1528, 713] on icon "zoom in" at bounding box center [1532, 717] width 10 height 10
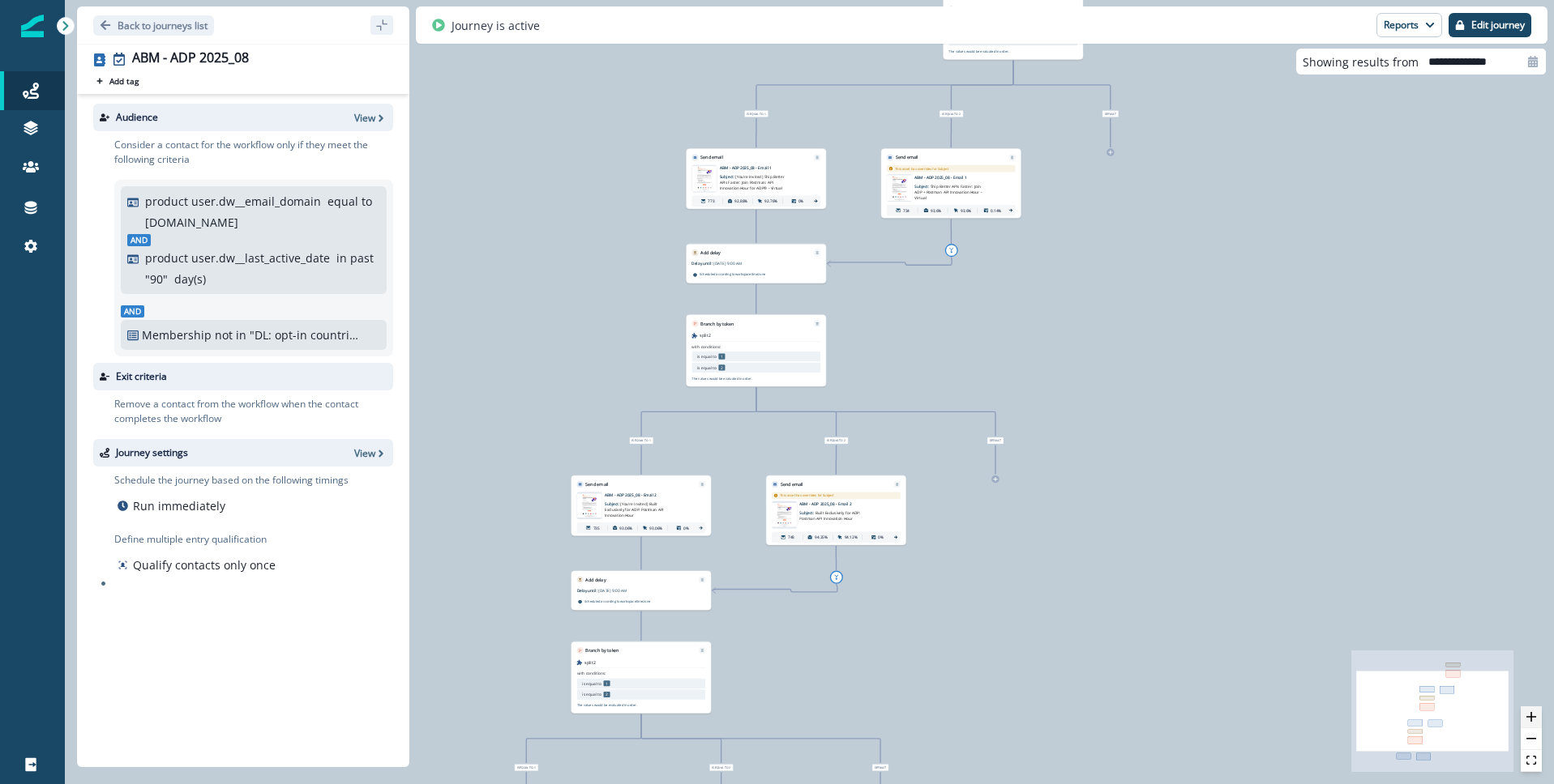
click at [1528, 713] on icon "zoom in" at bounding box center [1532, 717] width 10 height 10
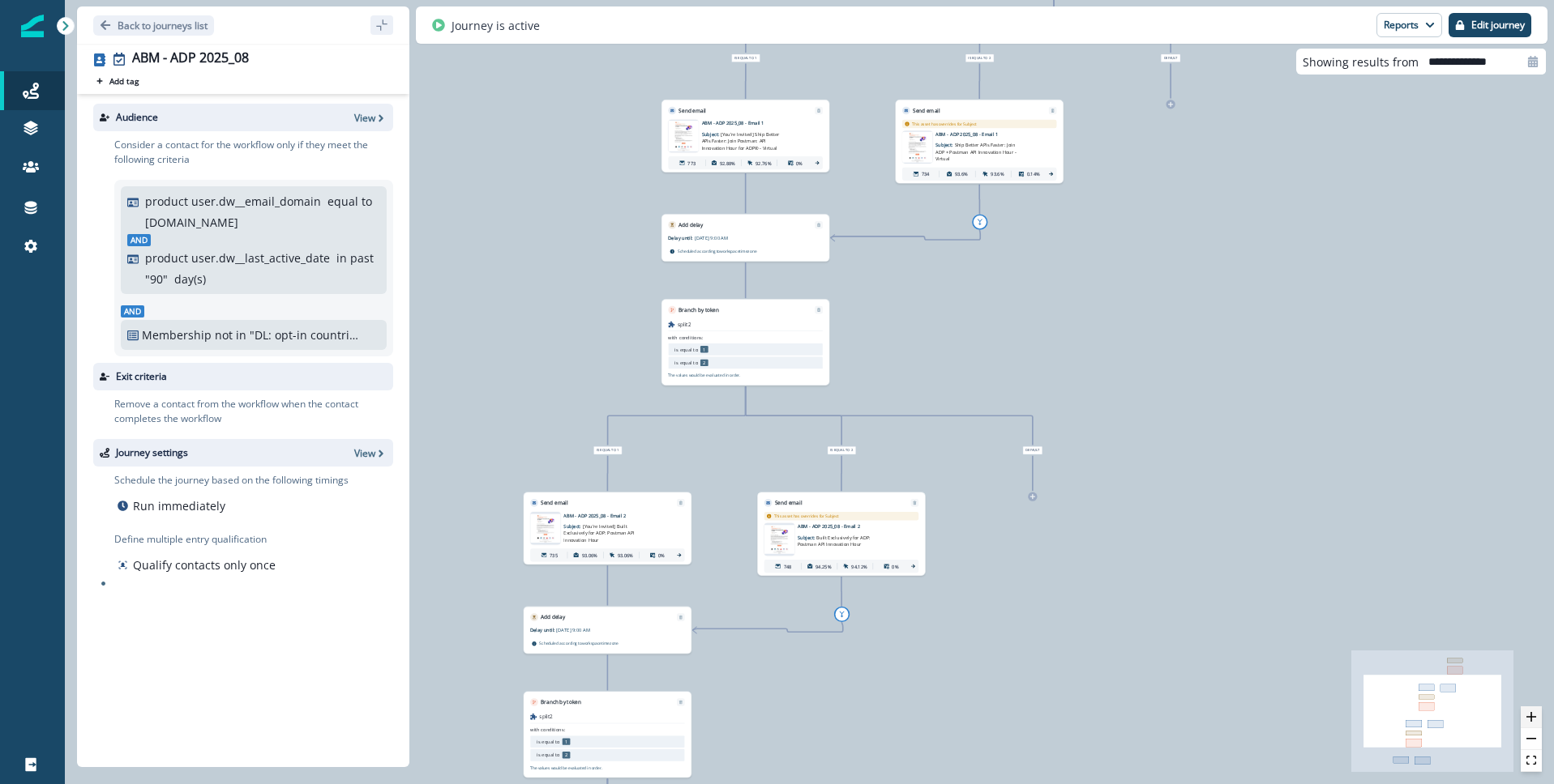
click at [1528, 713] on icon "zoom in" at bounding box center [1532, 717] width 10 height 10
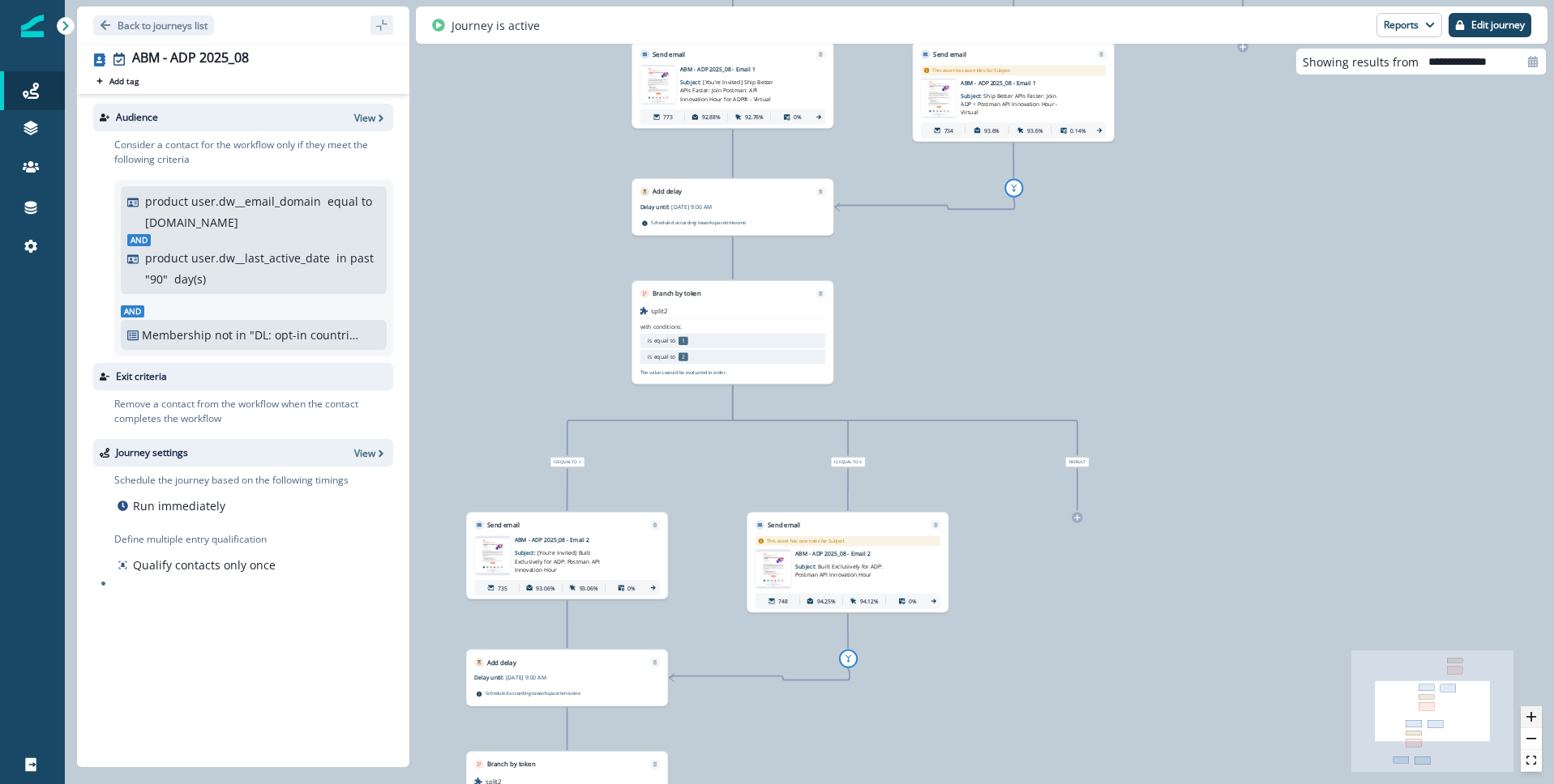
click at [1528, 713] on icon "zoom in" at bounding box center [1532, 717] width 10 height 10
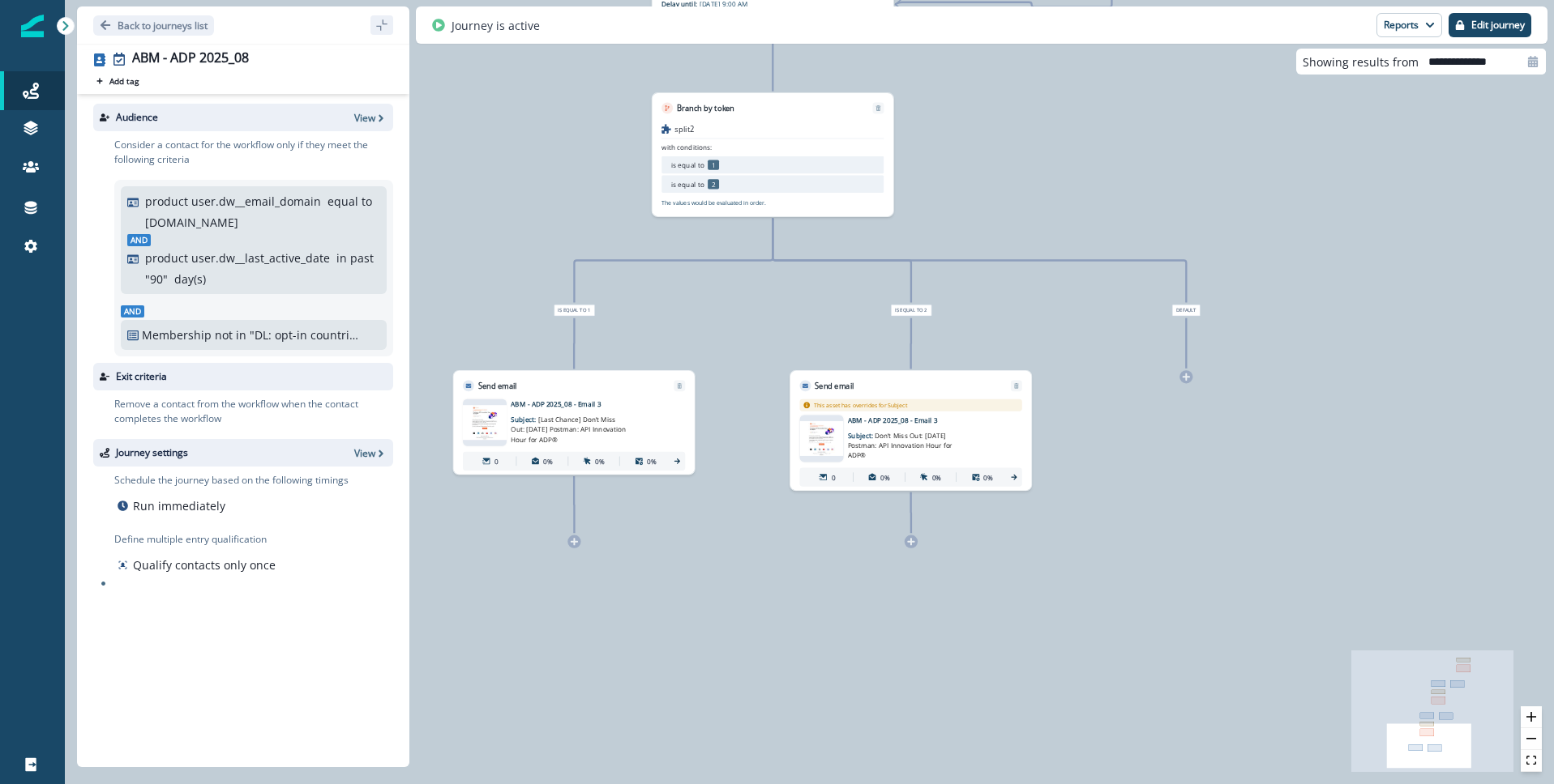
click at [491, 418] on img at bounding box center [484, 423] width 44 height 35
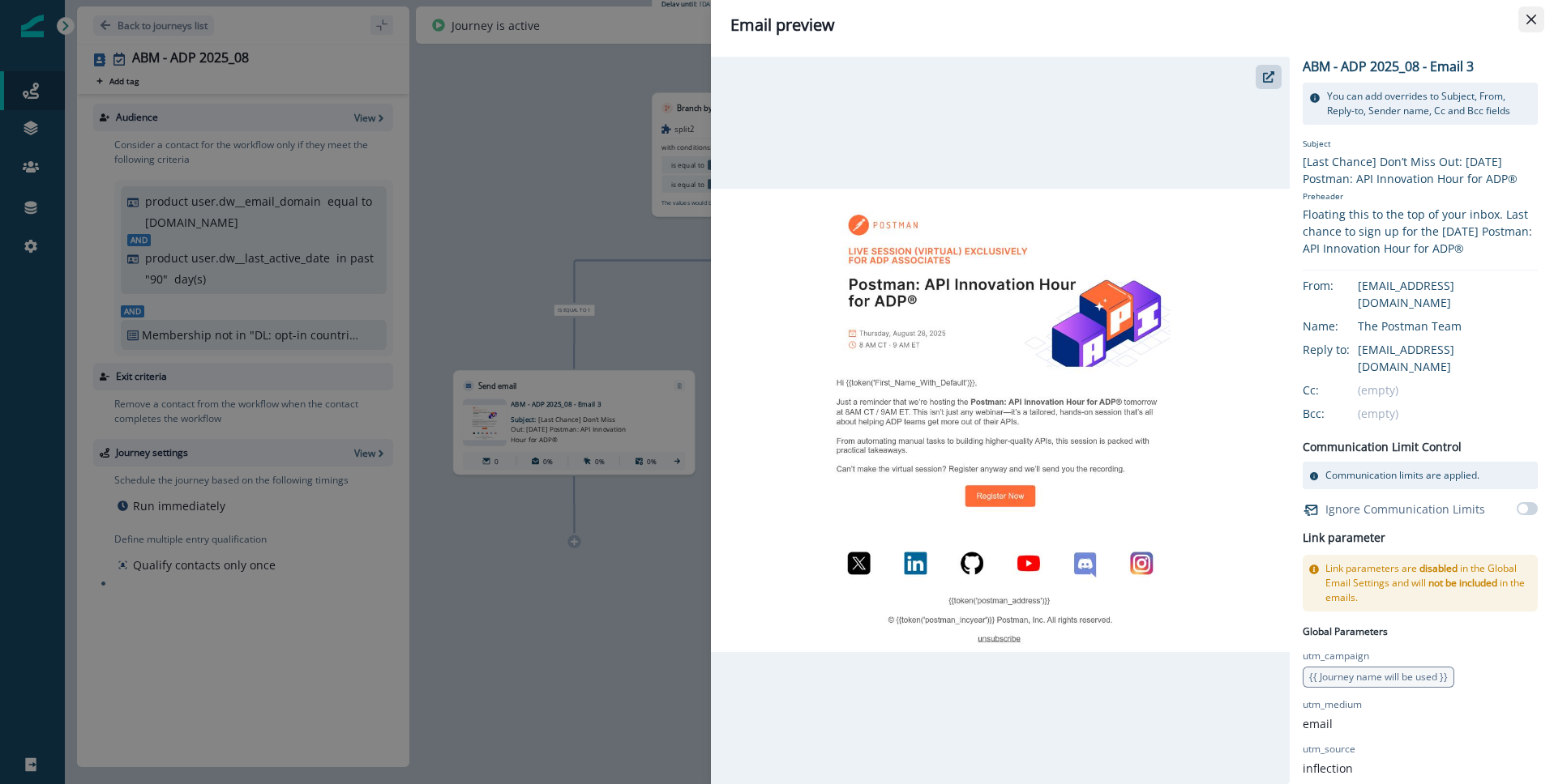
click at [1532, 18] on icon "Close" at bounding box center [1532, 20] width 10 height 10
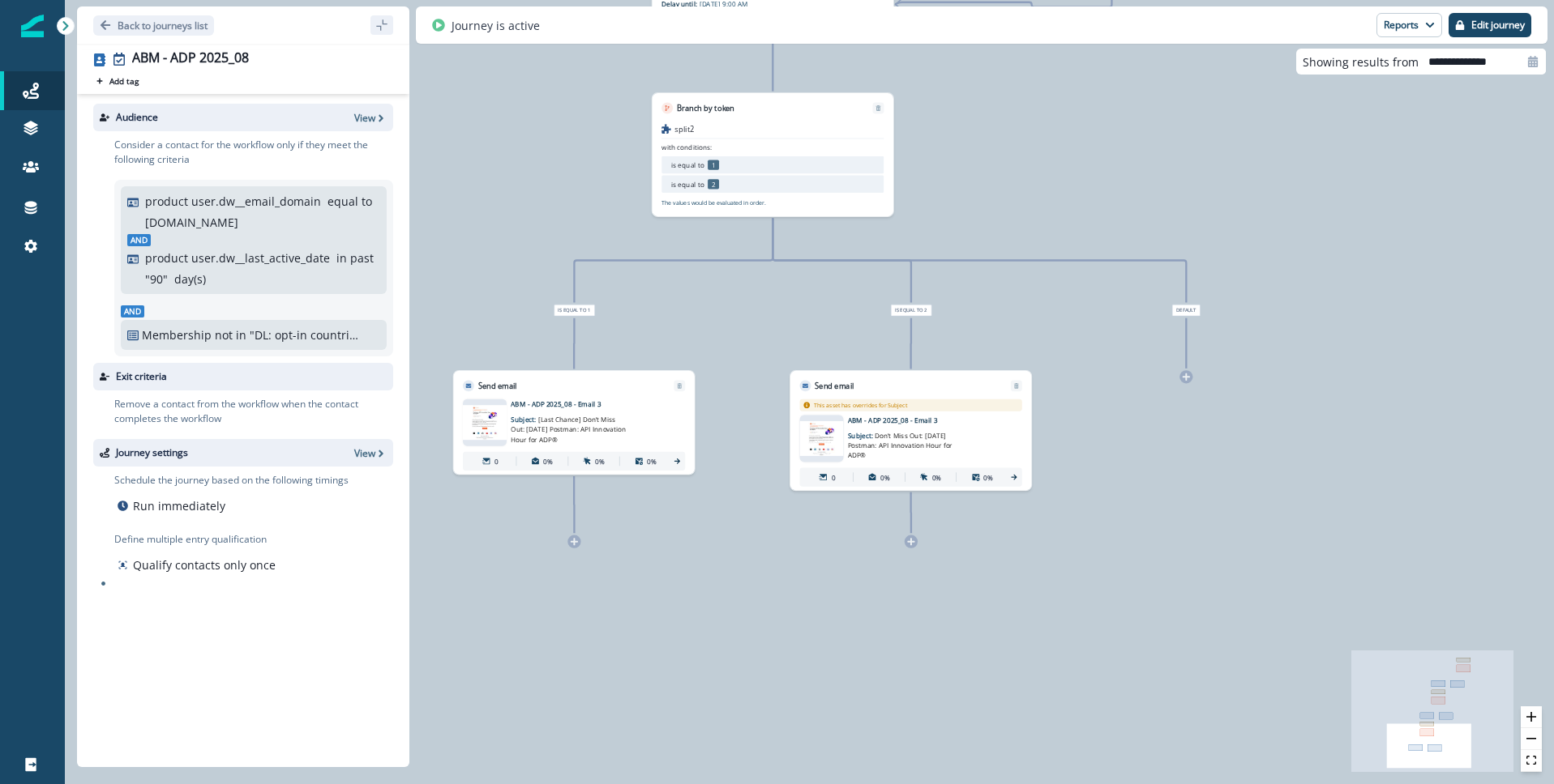
click at [817, 435] on img at bounding box center [821, 438] width 44 height 35
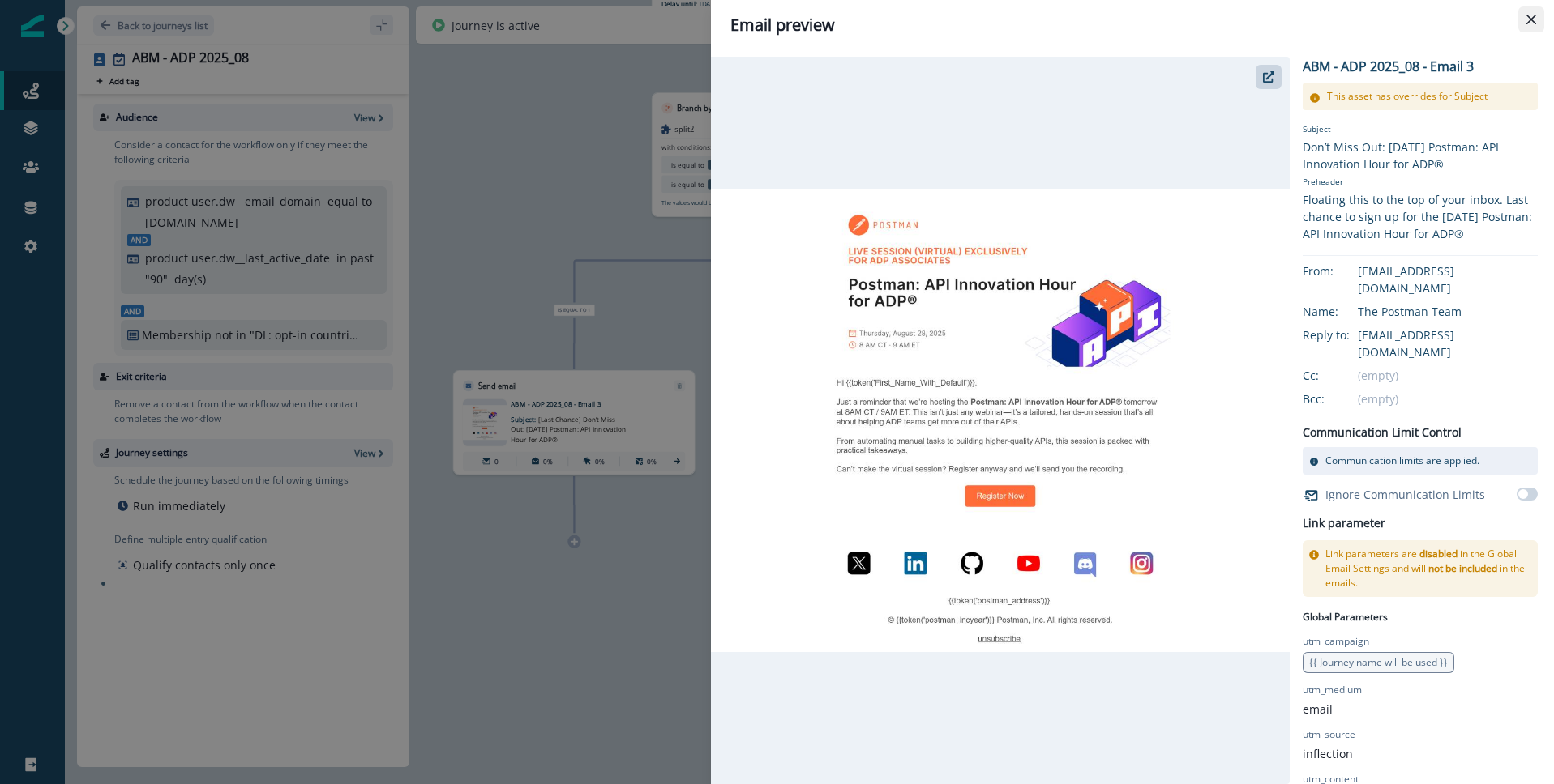
click at [1537, 18] on button "Close" at bounding box center [1531, 19] width 26 height 26
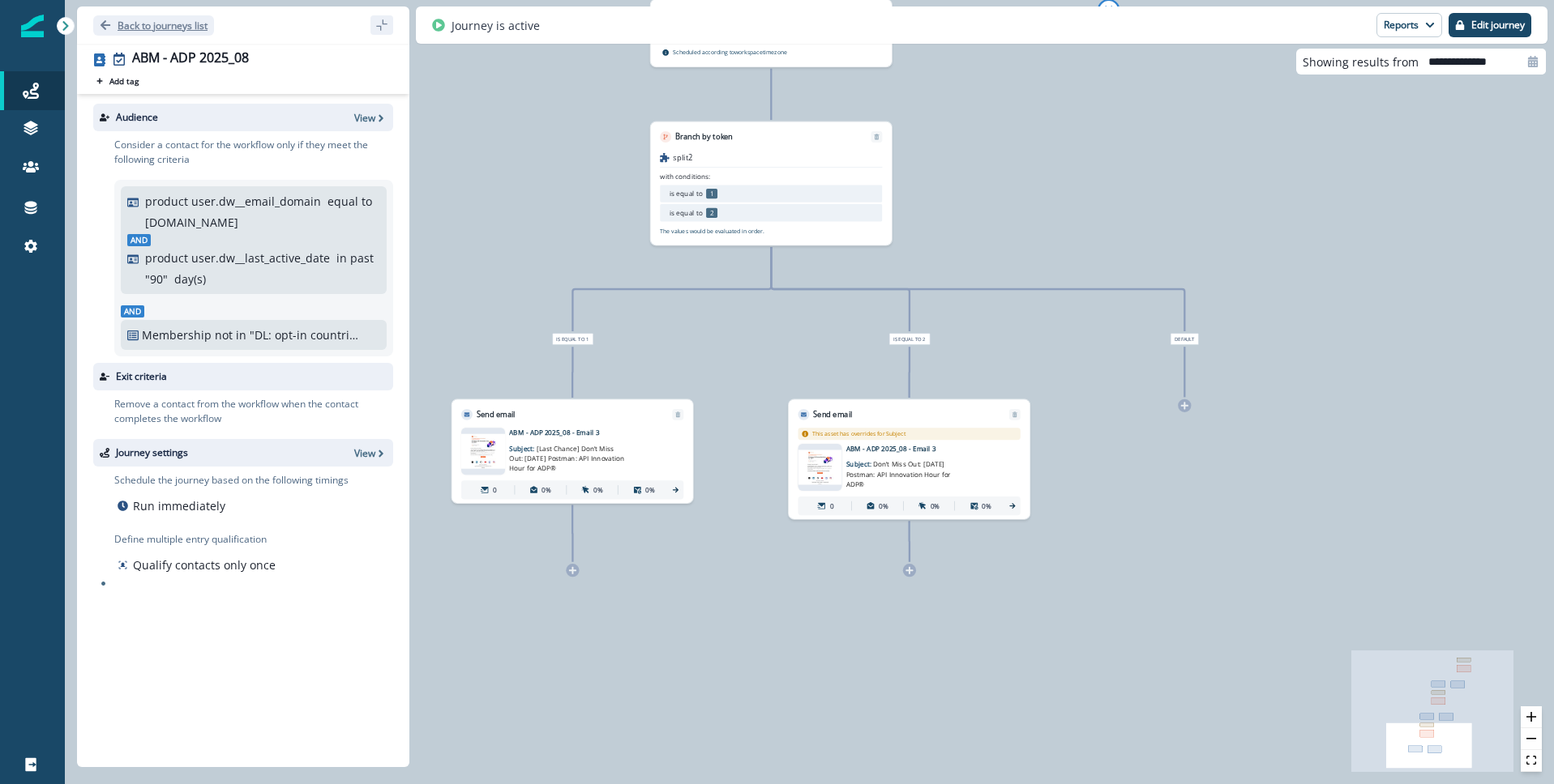
click at [104, 27] on icon "Go back" at bounding box center [105, 25] width 12 height 12
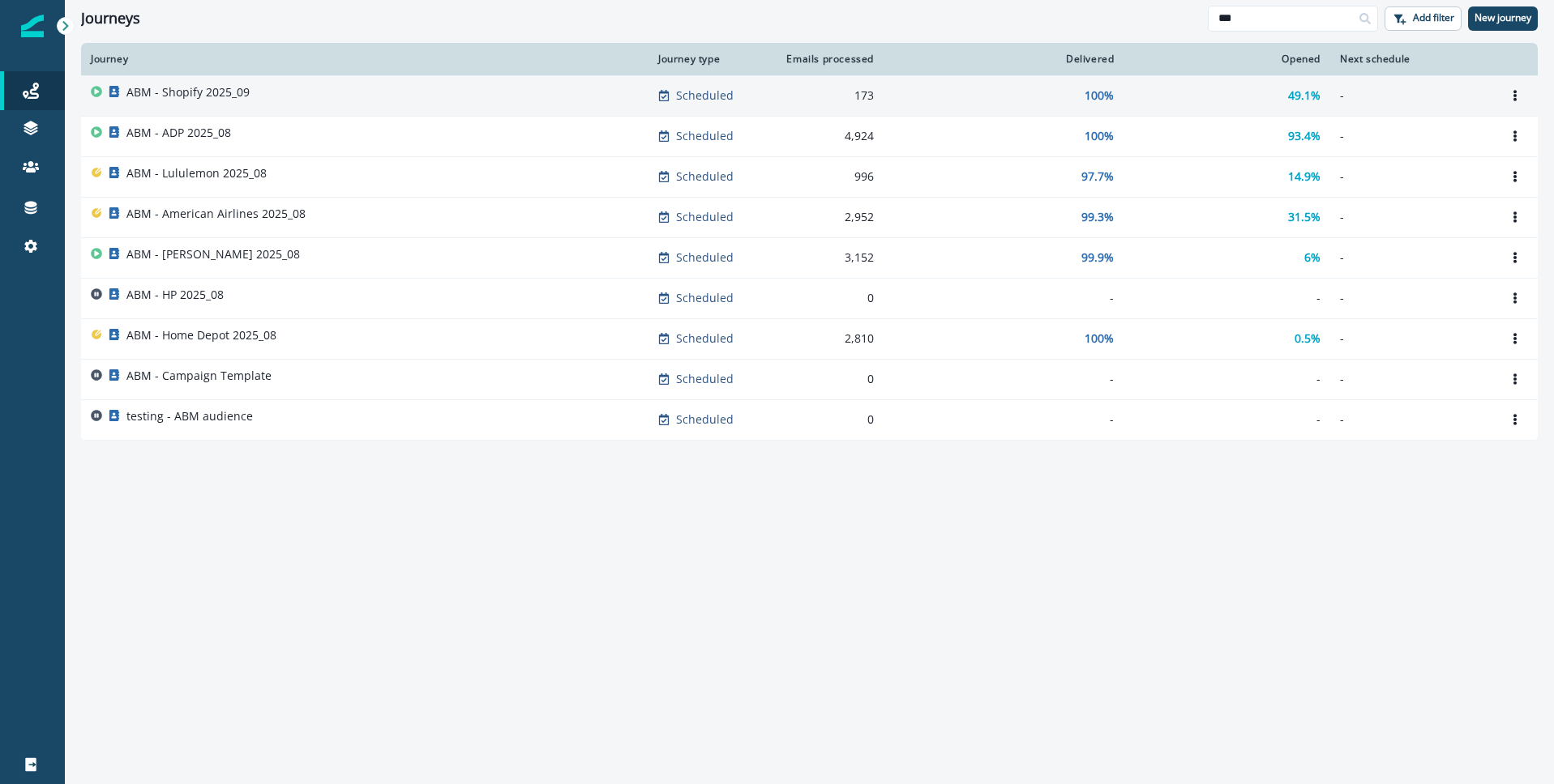
click at [179, 87] on p "ABM - Shopify 2025_09" at bounding box center [188, 93] width 124 height 17
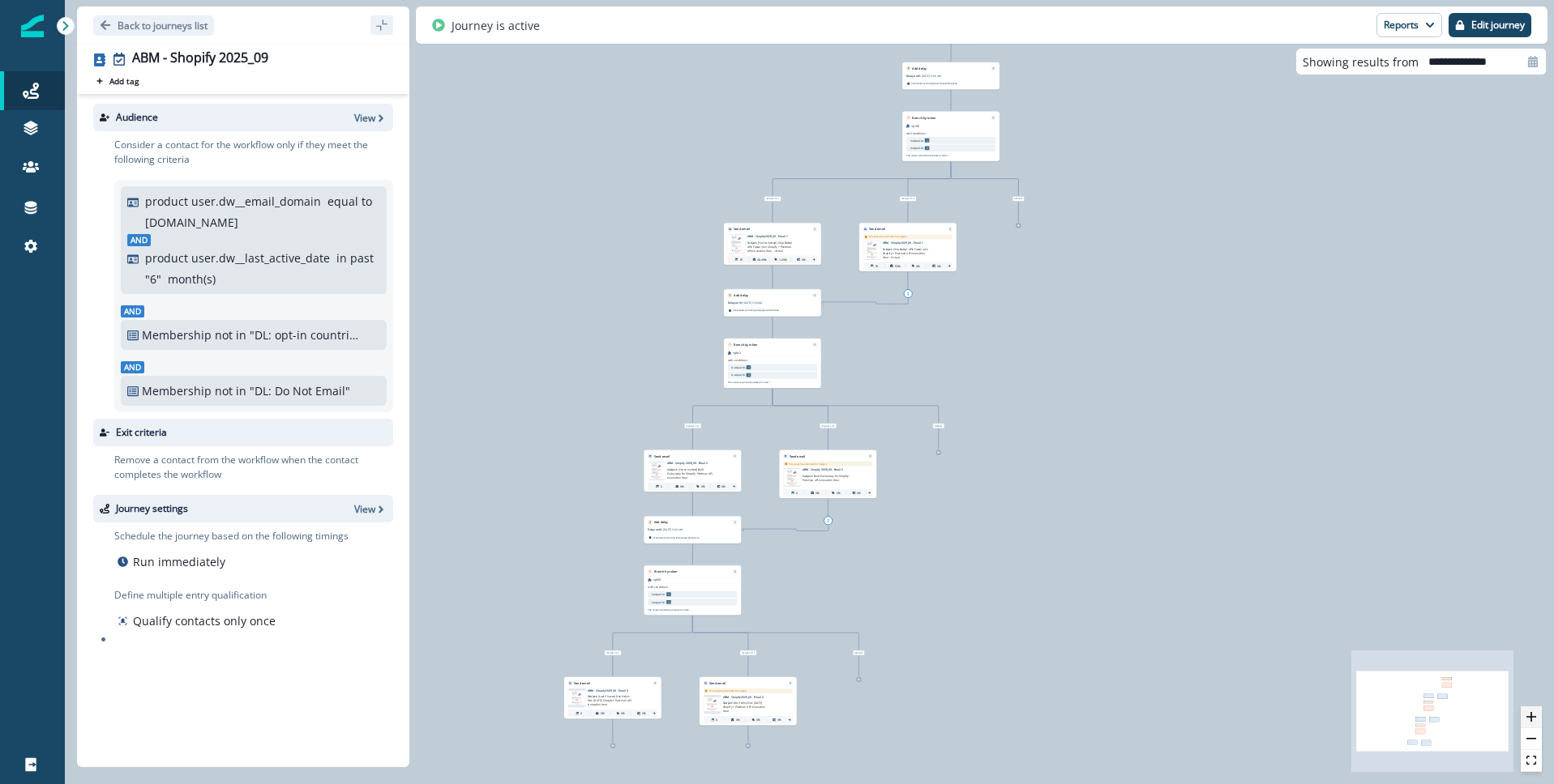
click at [1532, 712] on icon "zoom in" at bounding box center [1532, 717] width 10 height 10
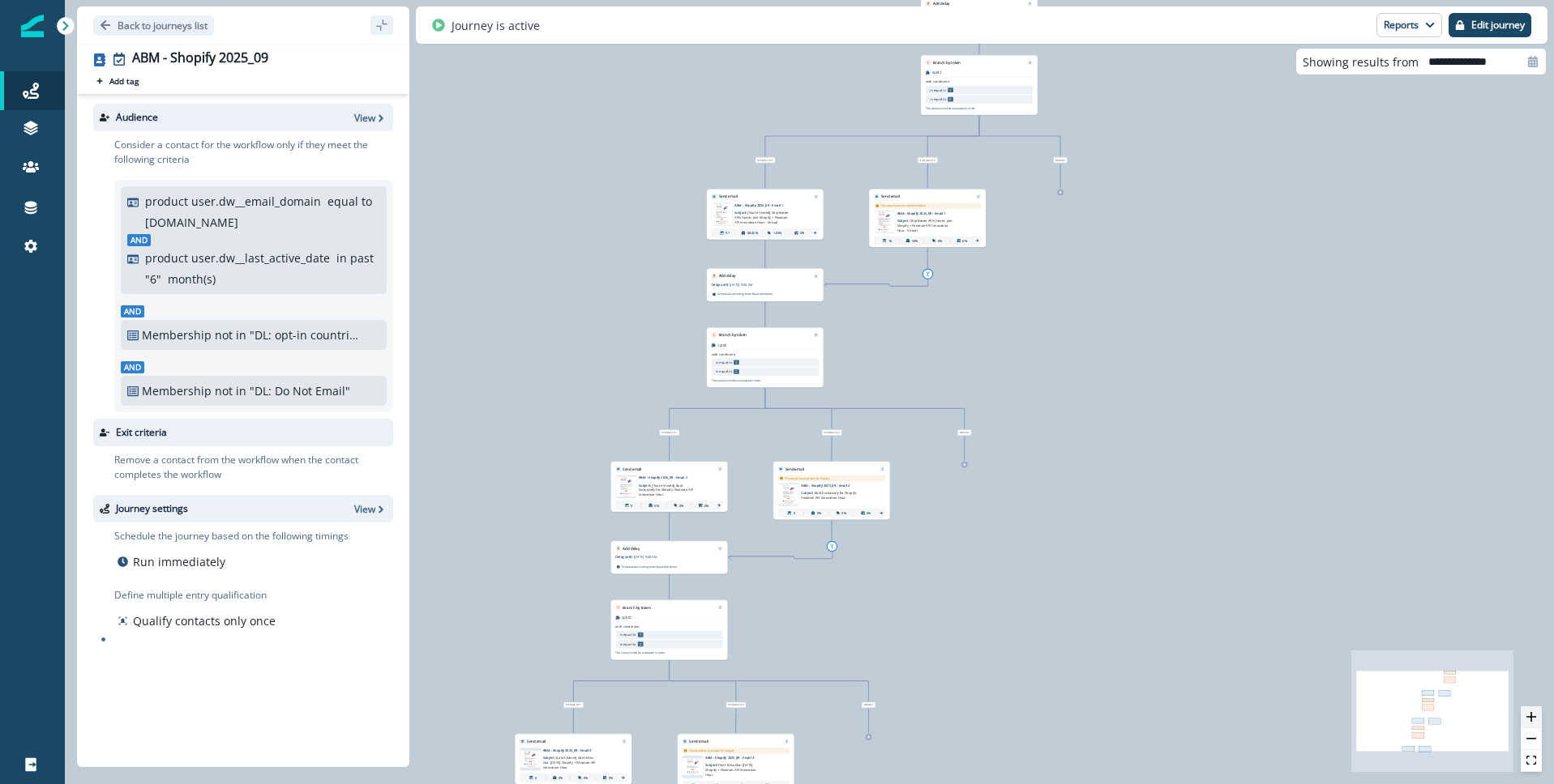
click at [1532, 712] on icon "zoom in" at bounding box center [1532, 717] width 10 height 10
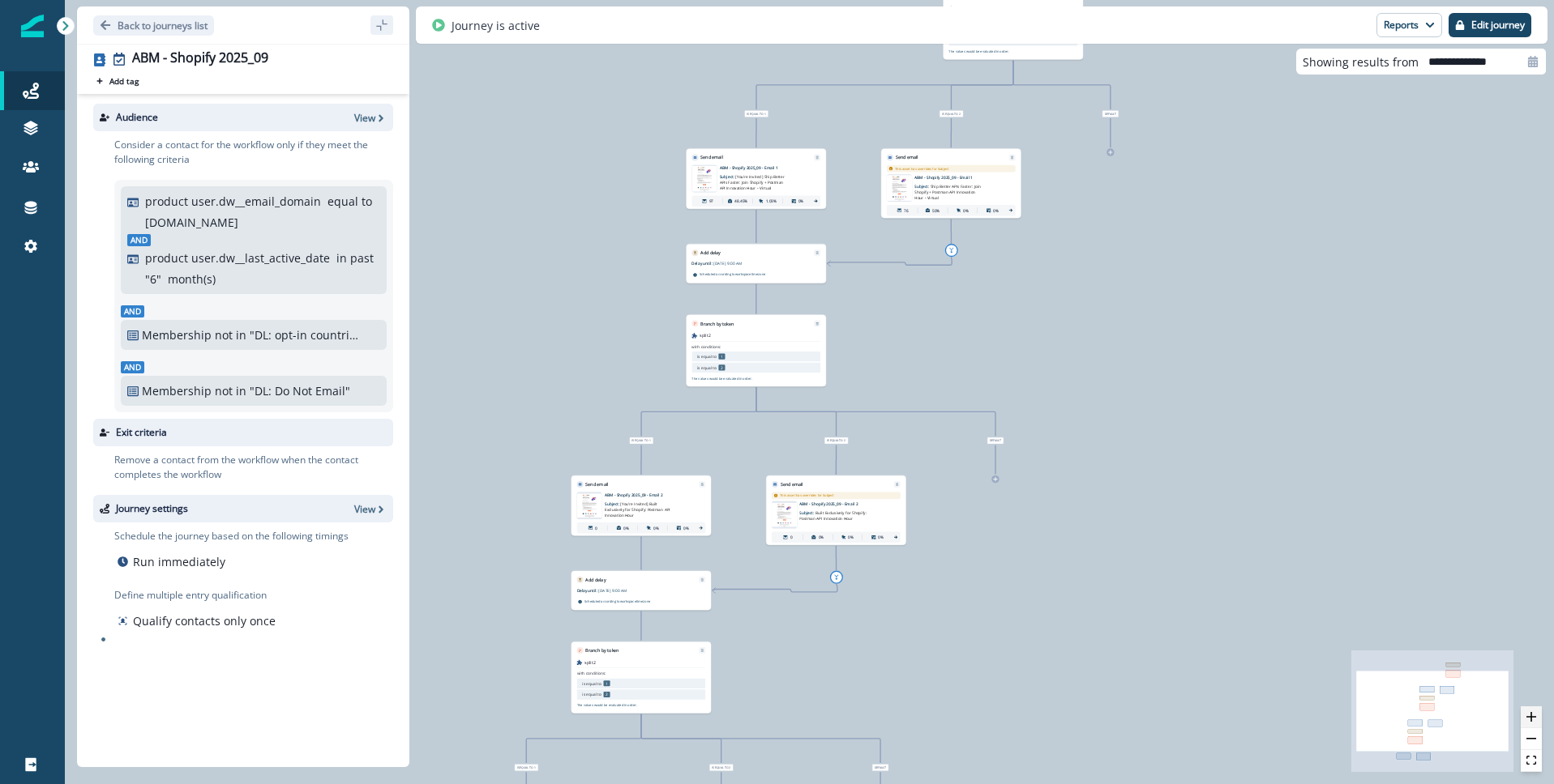
click at [1532, 712] on icon "zoom in" at bounding box center [1532, 717] width 10 height 10
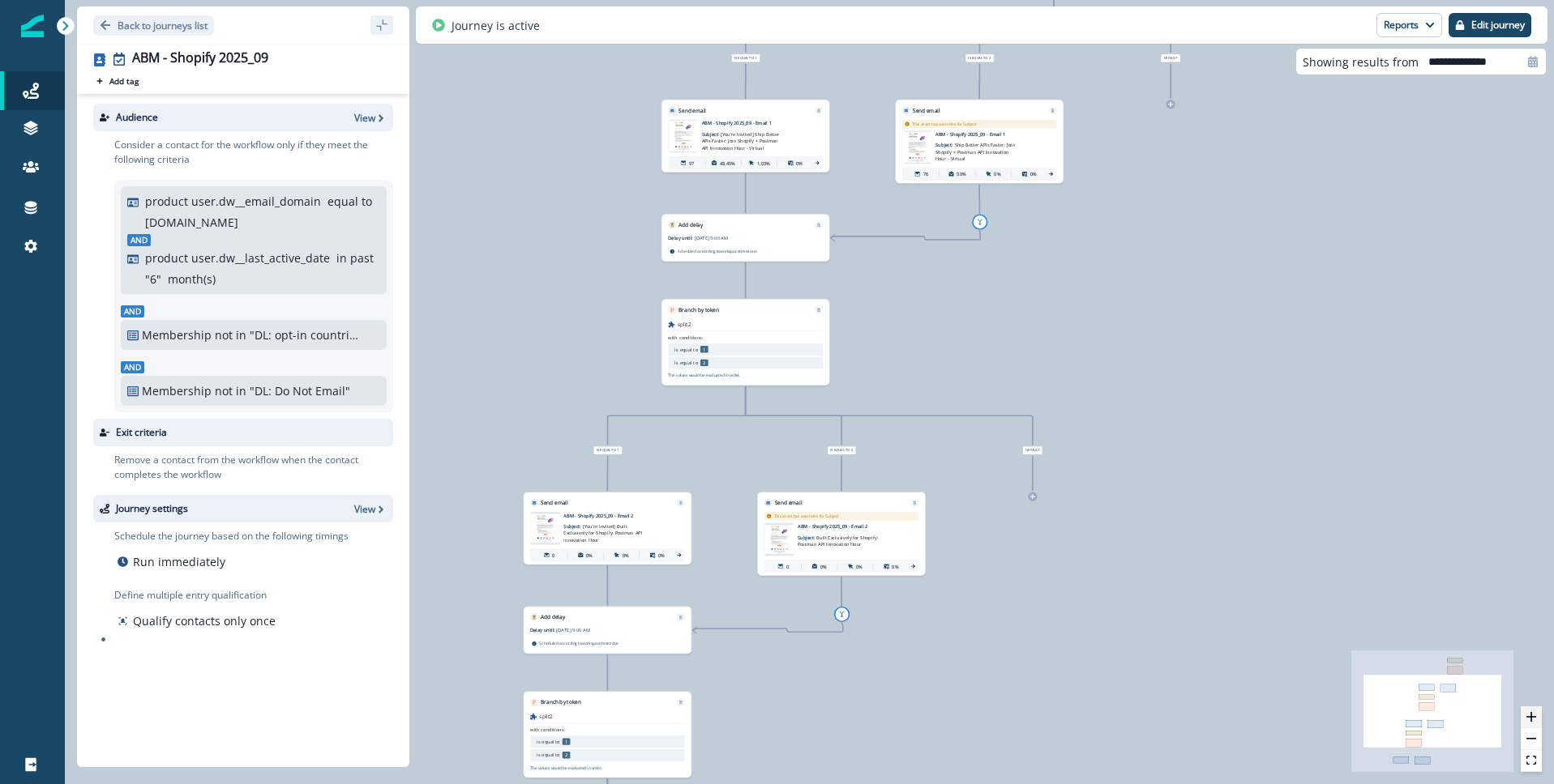
click at [1532, 712] on icon "zoom in" at bounding box center [1532, 717] width 10 height 10
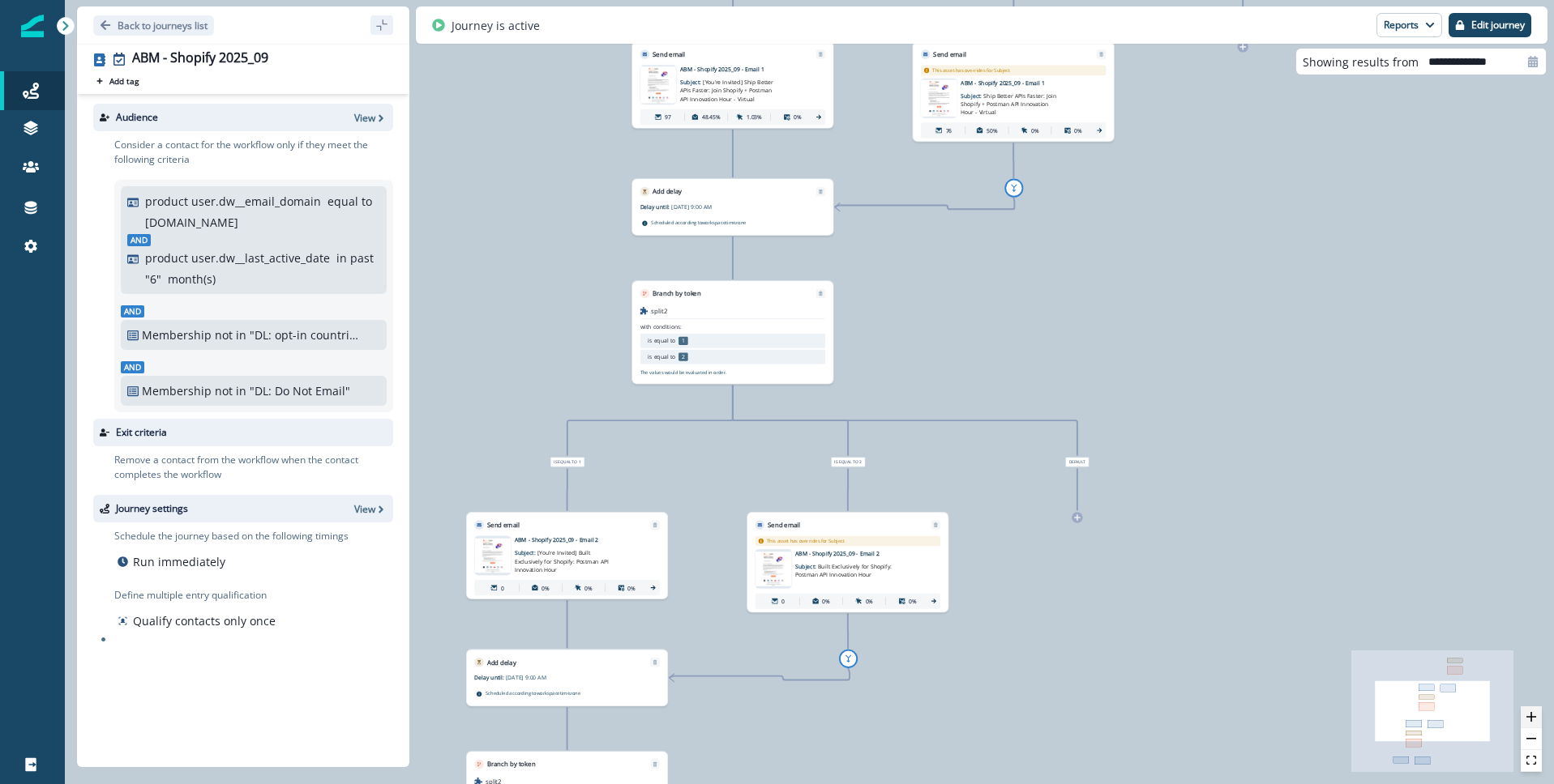
click at [1532, 712] on icon "zoom in" at bounding box center [1532, 717] width 10 height 10
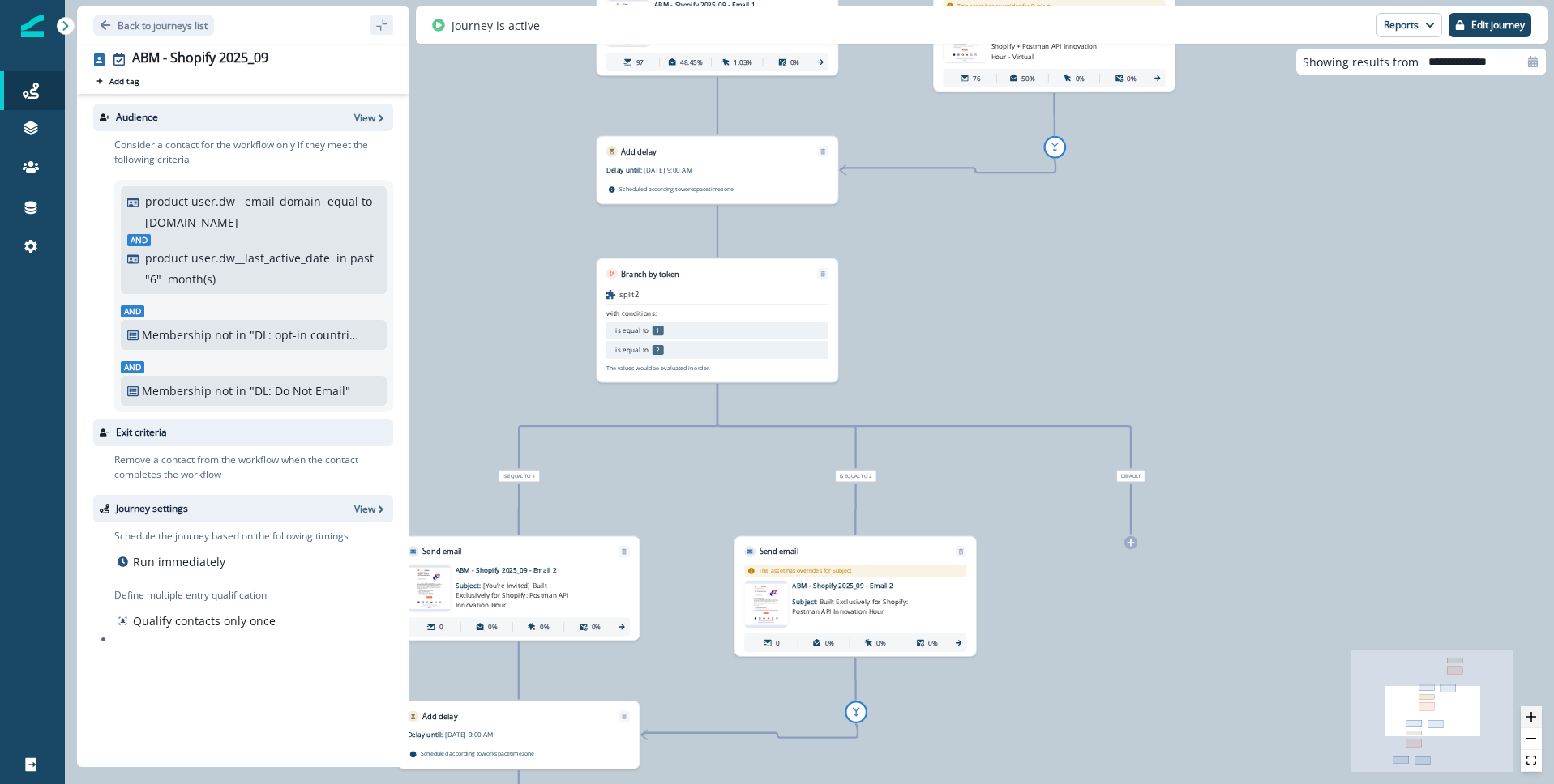
click at [1532, 712] on icon "zoom in" at bounding box center [1532, 717] width 10 height 10
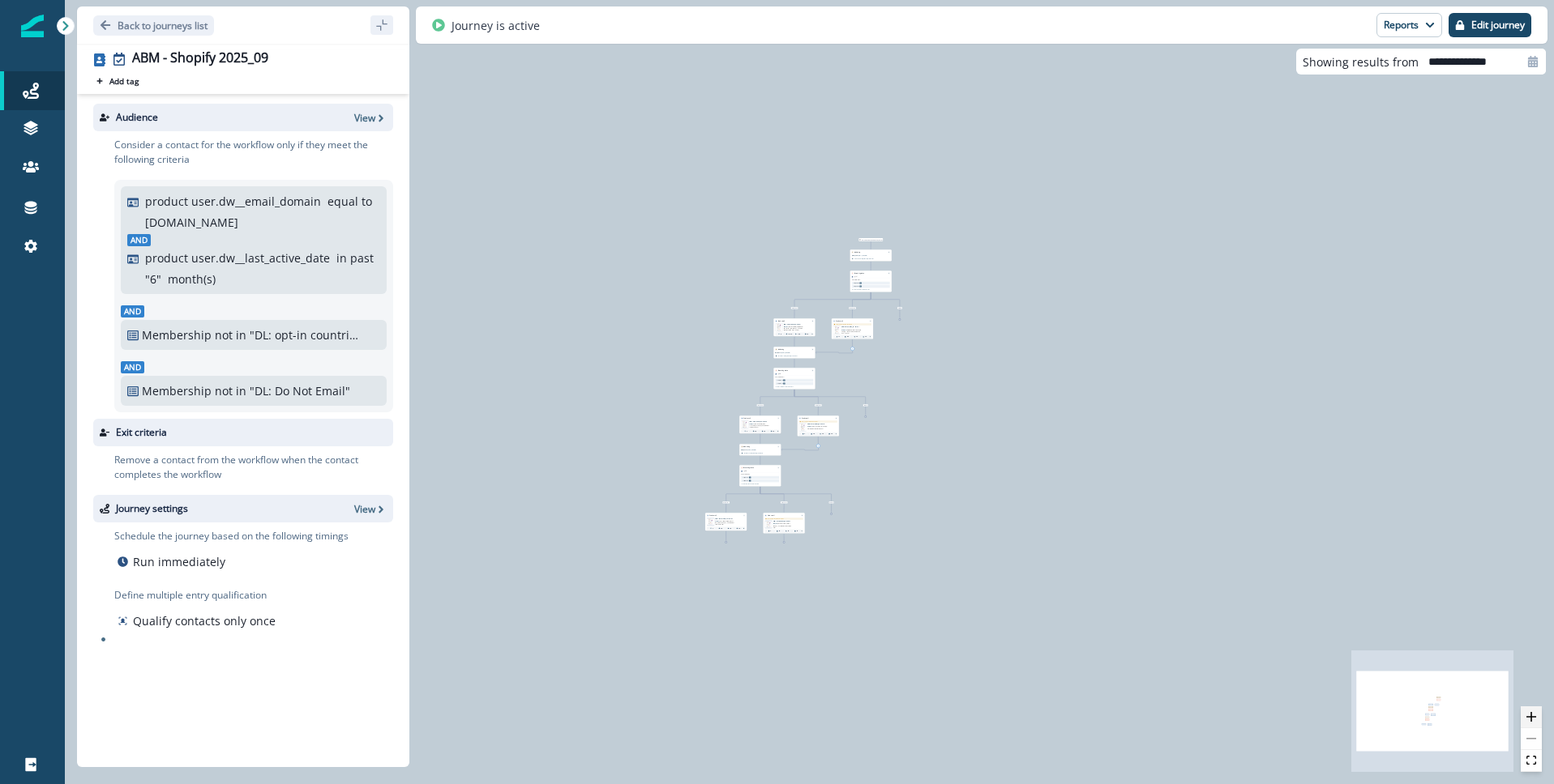
click at [1532, 714] on icon "zoom in" at bounding box center [1532, 717] width 10 height 10
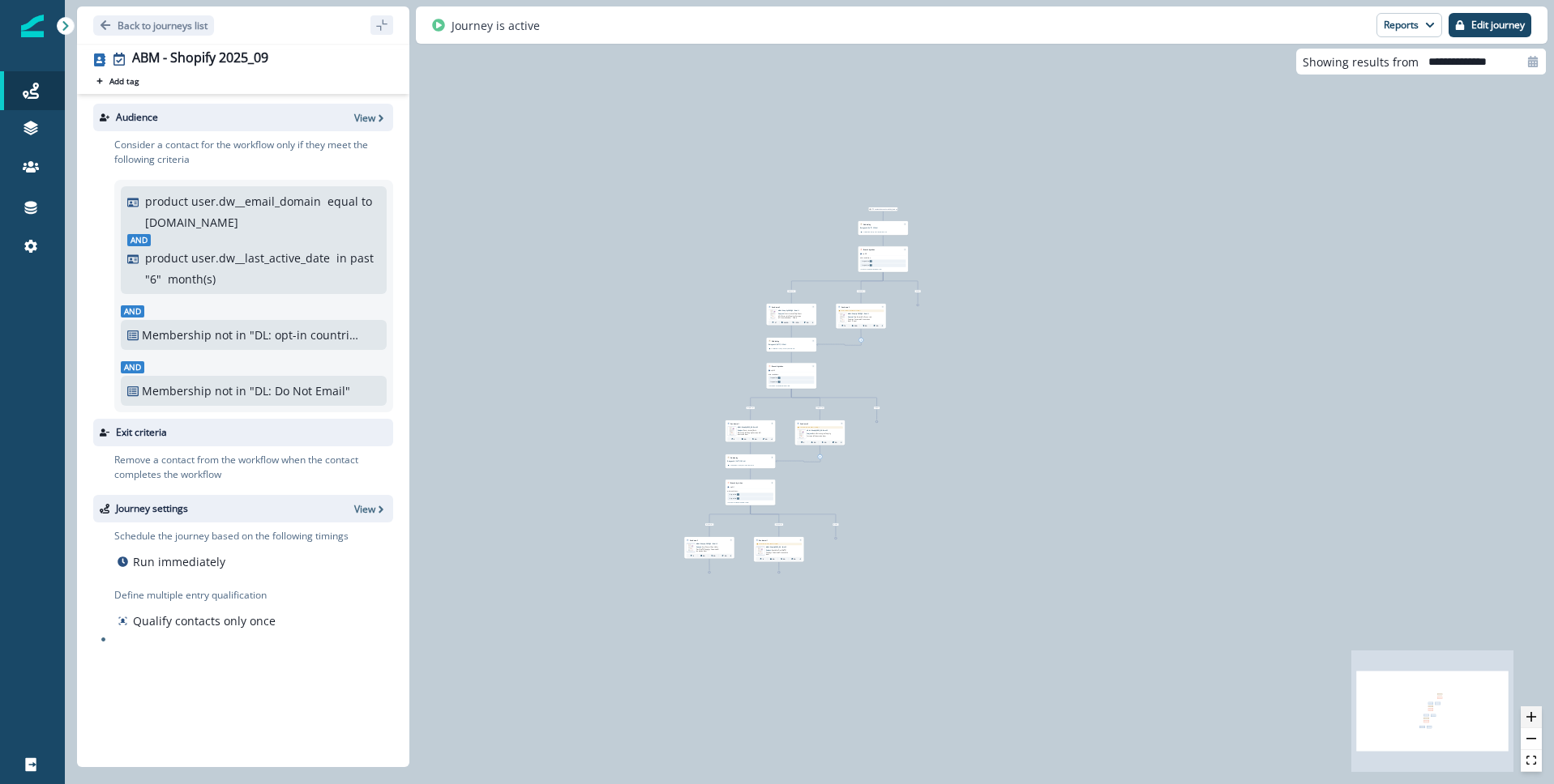
click at [1532, 714] on icon "zoom in" at bounding box center [1532, 717] width 10 height 10
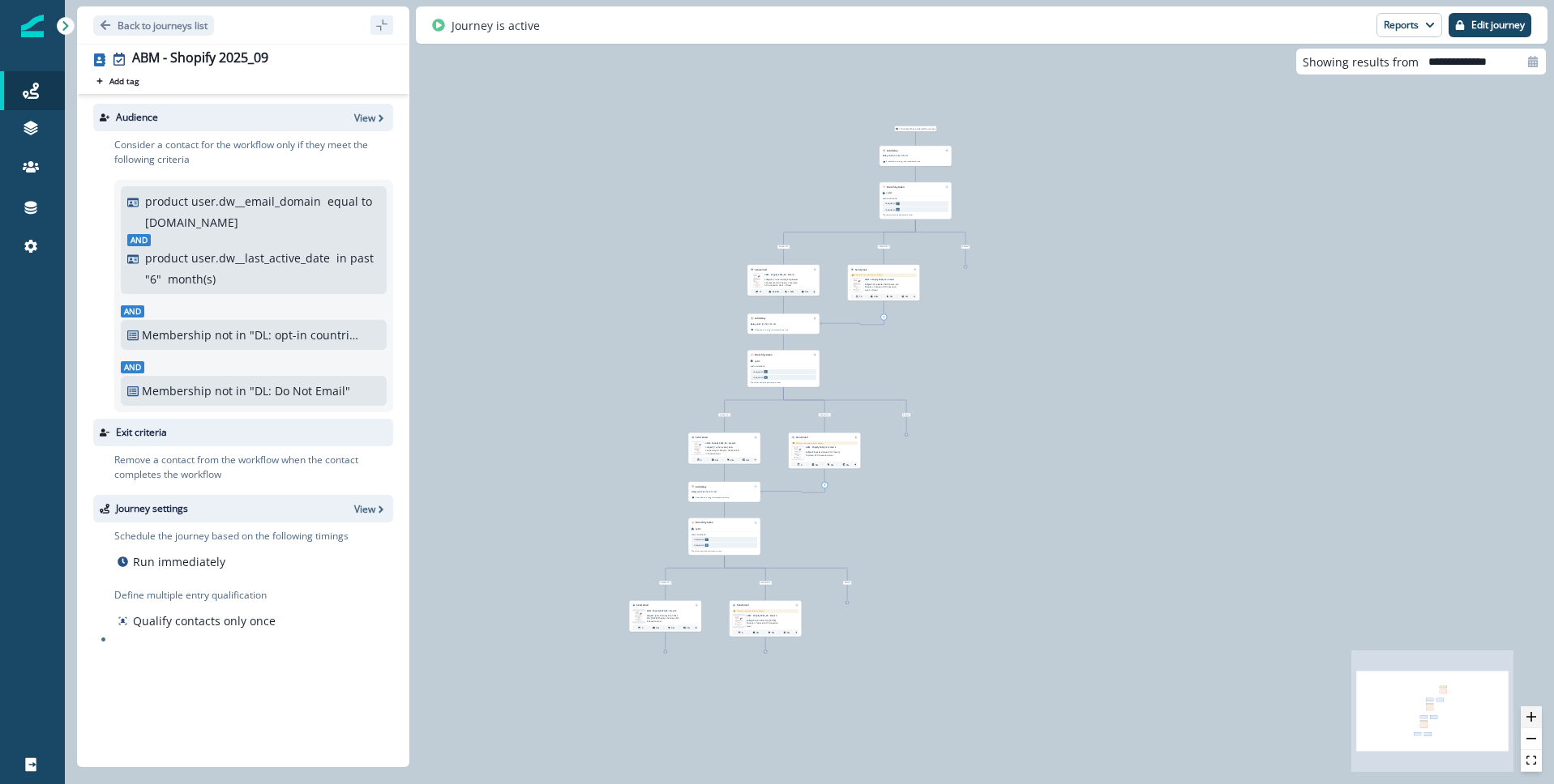
click at [1532, 714] on icon "zoom in" at bounding box center [1532, 717] width 10 height 10
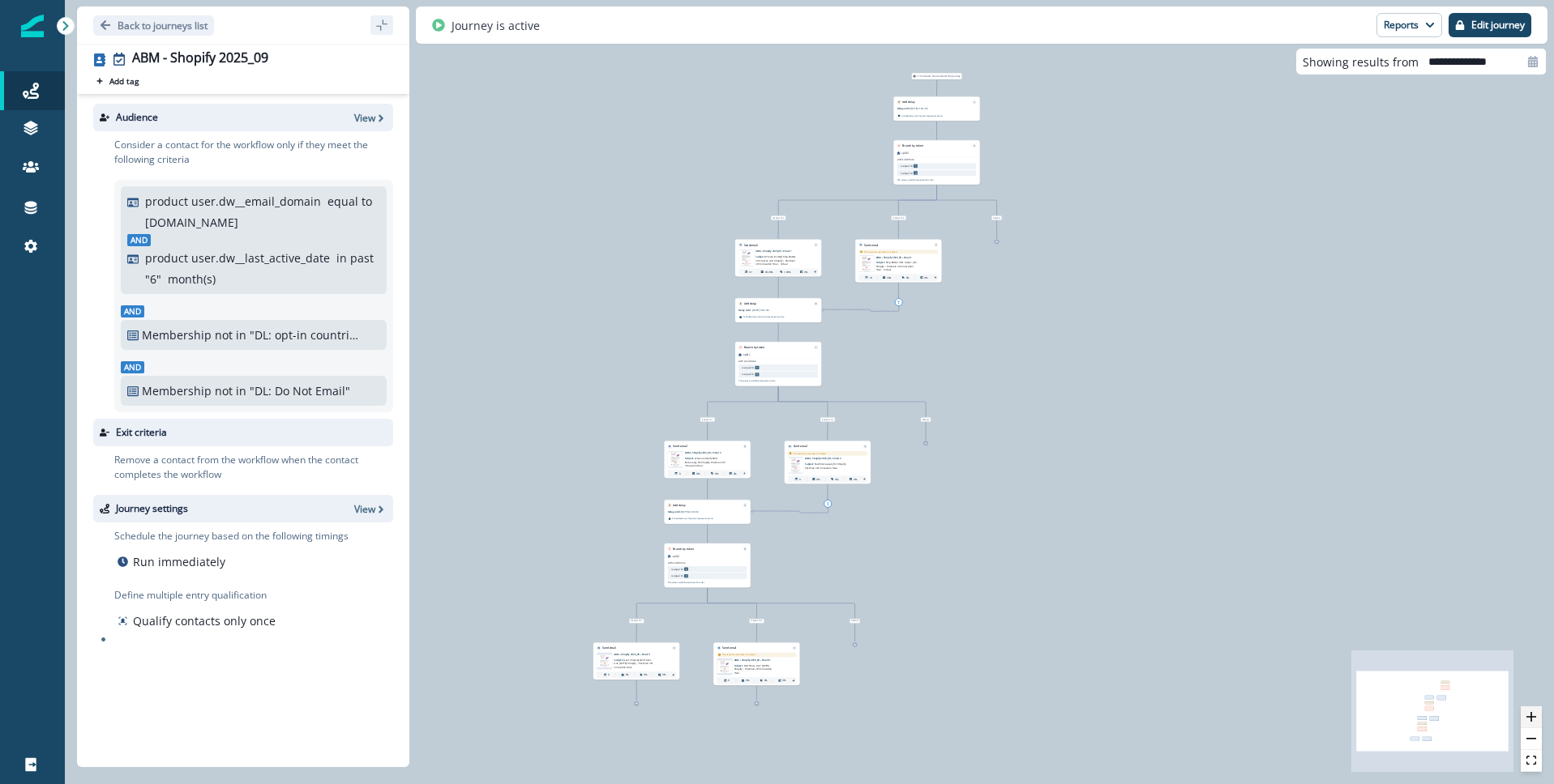
click at [1532, 714] on icon "zoom in" at bounding box center [1532, 717] width 10 height 10
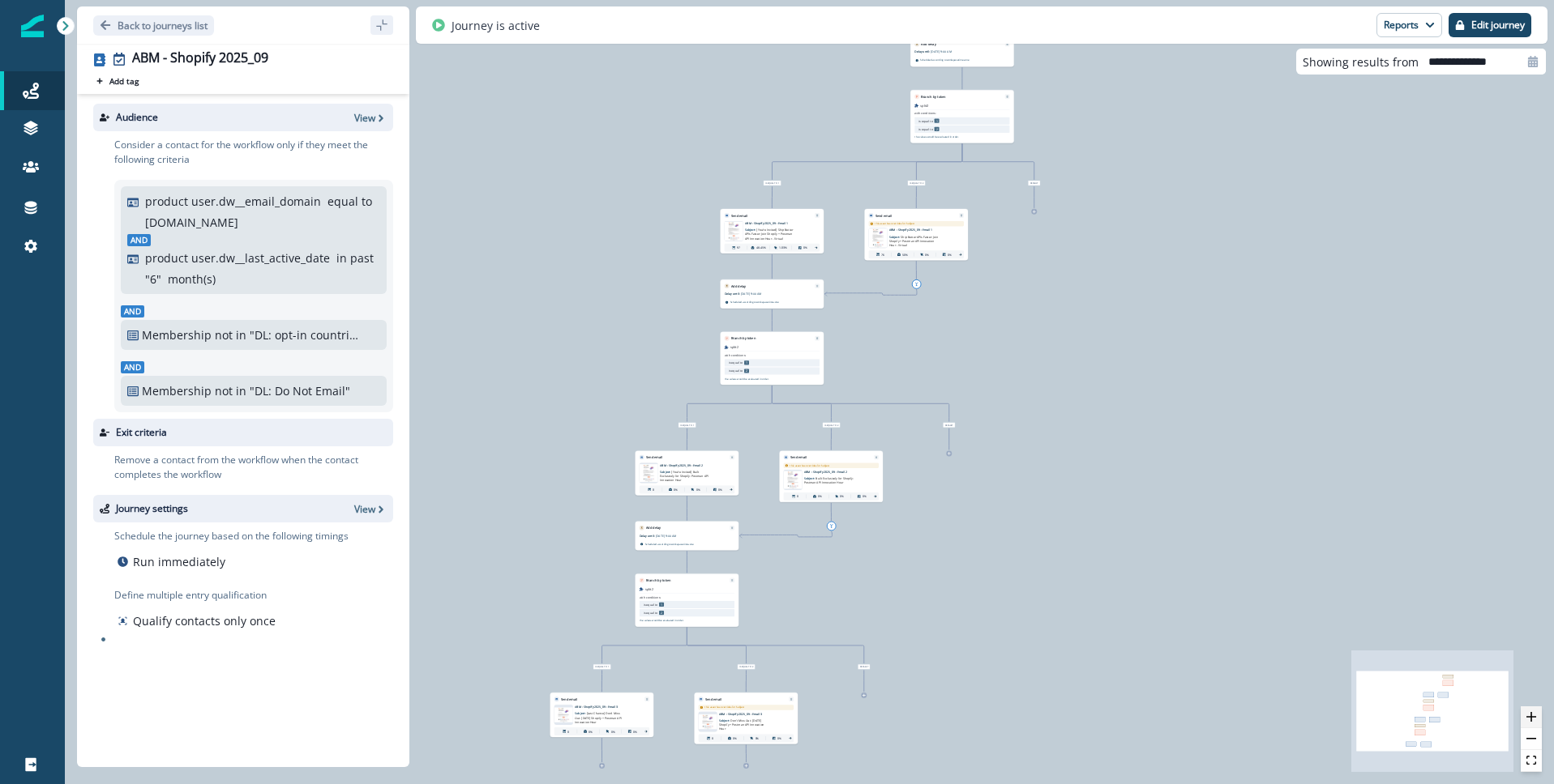
click at [1532, 714] on icon "zoom in" at bounding box center [1532, 717] width 10 height 10
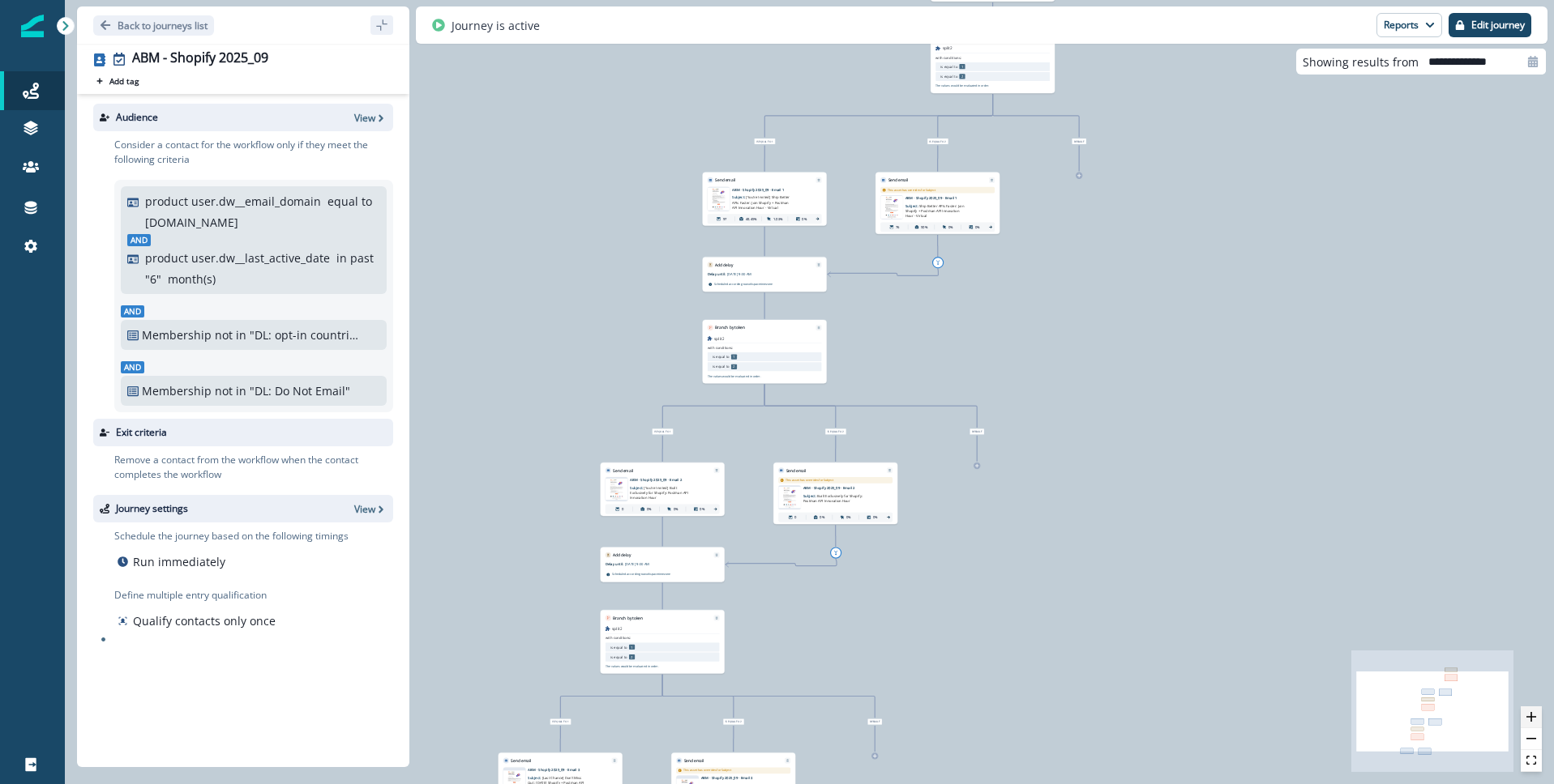
click at [1532, 714] on icon "zoom in" at bounding box center [1532, 717] width 10 height 10
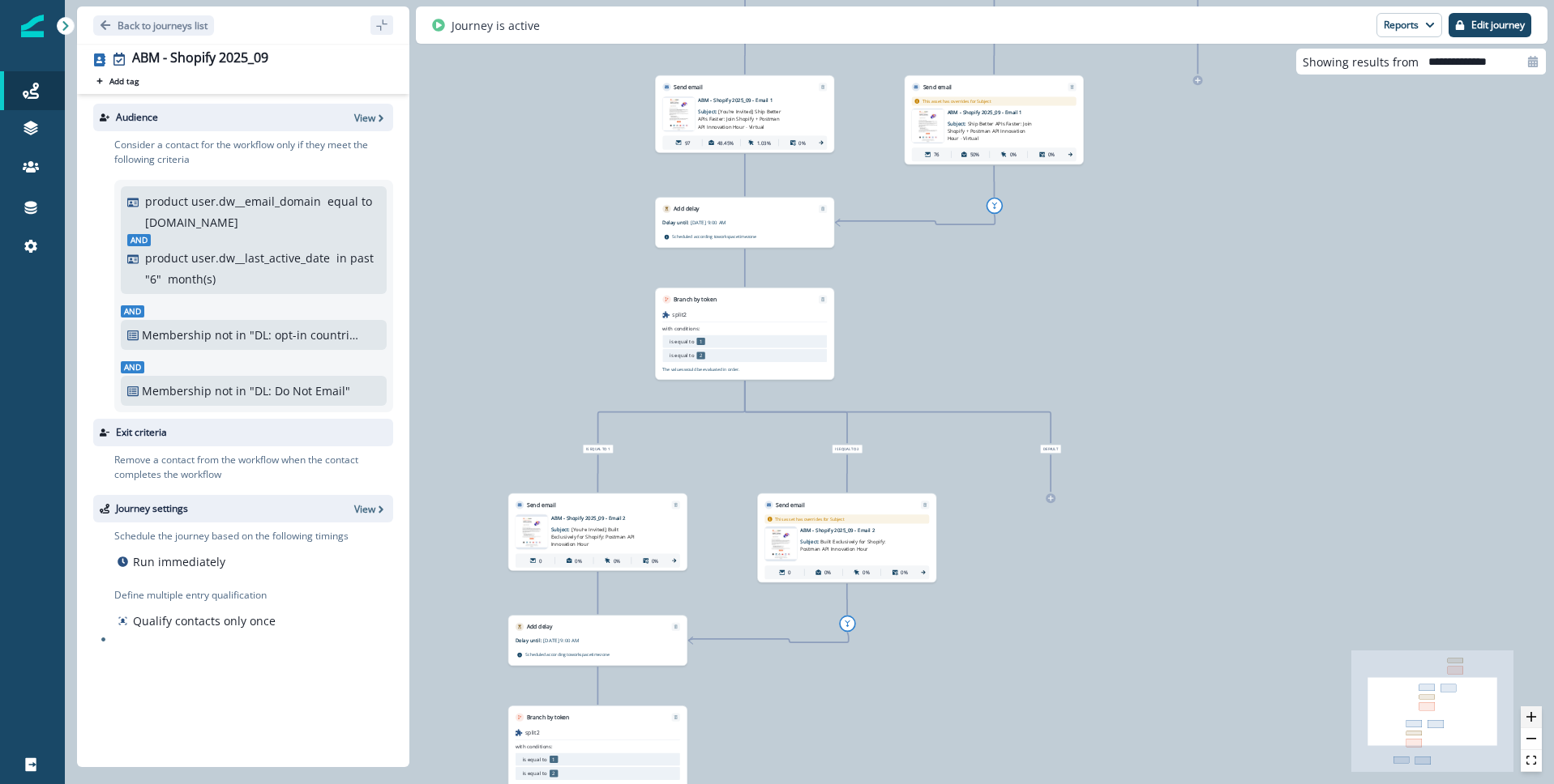
click at [1532, 714] on icon "zoom in" at bounding box center [1532, 717] width 10 height 10
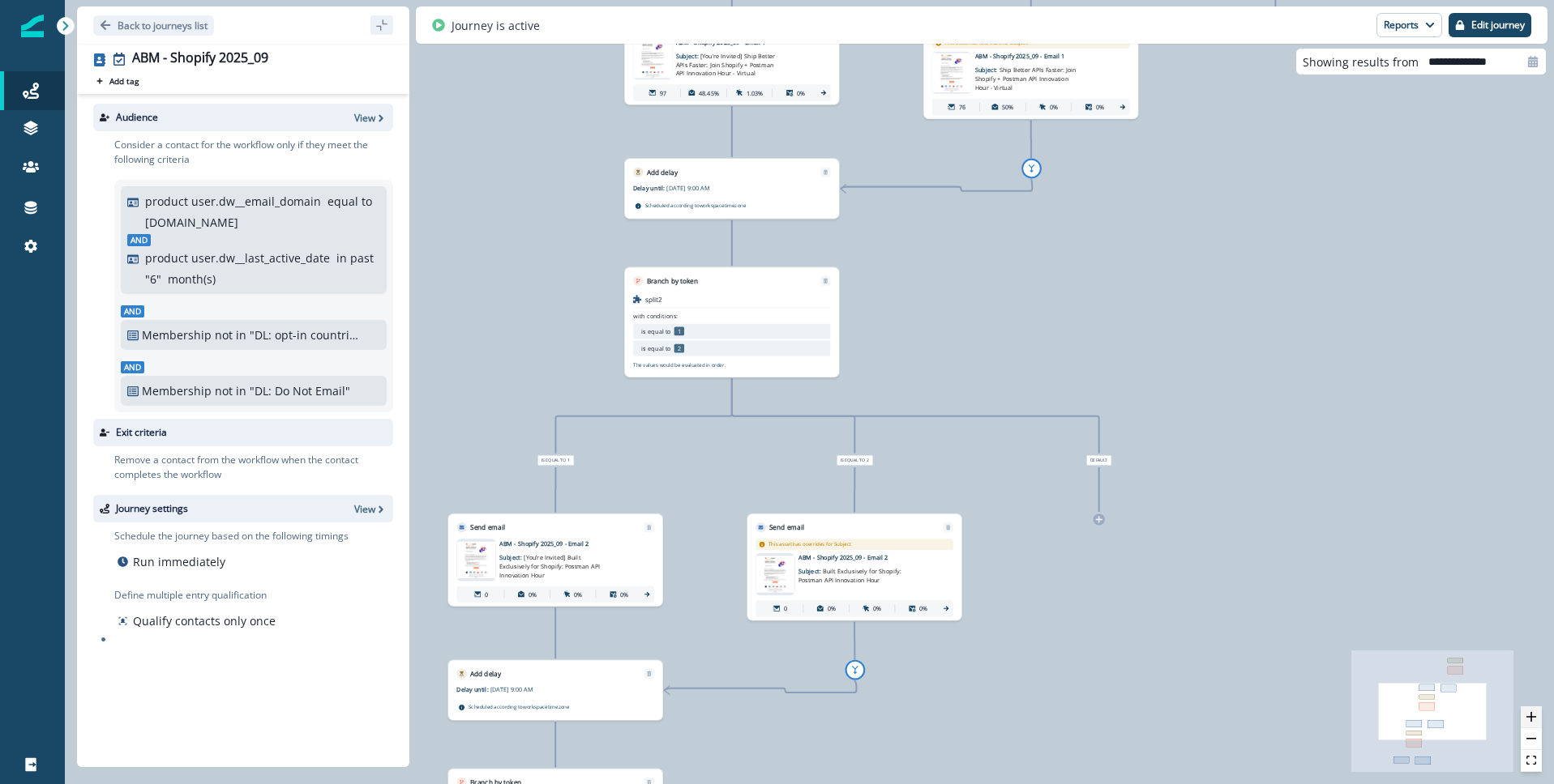
click at [1532, 714] on icon "zoom in" at bounding box center [1532, 717] width 10 height 10
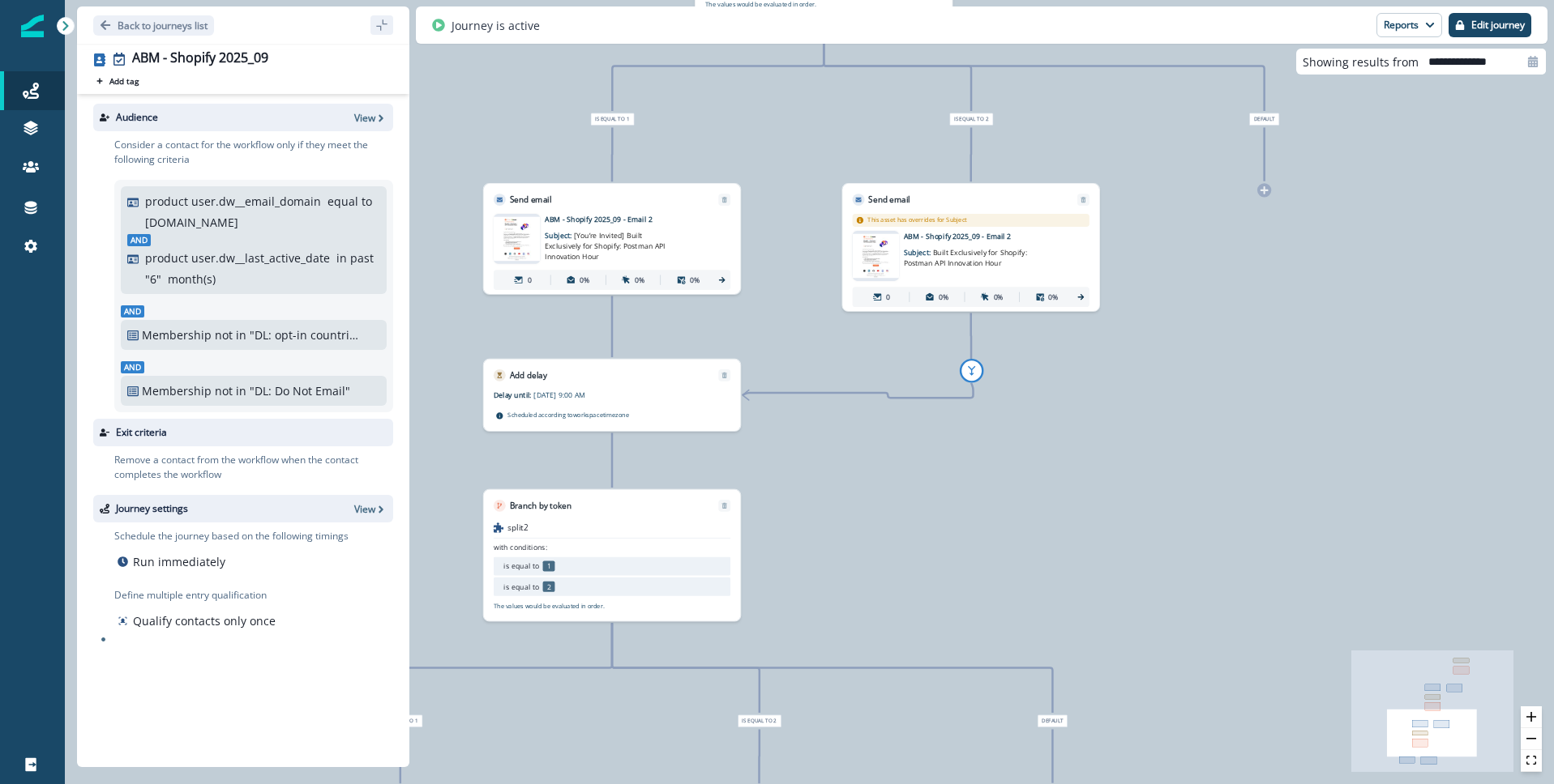
click at [512, 230] on img at bounding box center [517, 239] width 47 height 44
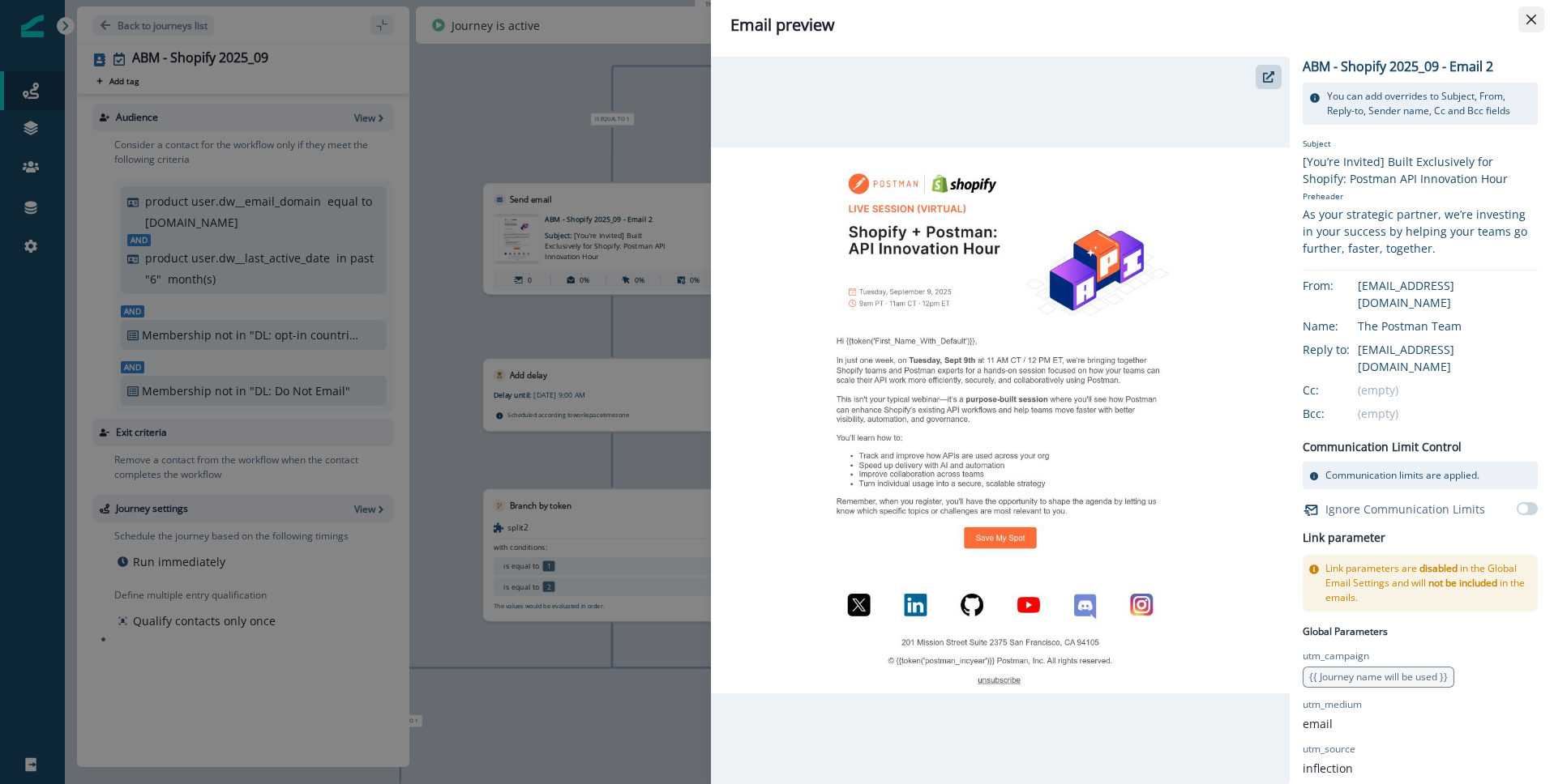
click at [1535, 17] on icon "Close" at bounding box center [1532, 20] width 10 height 10
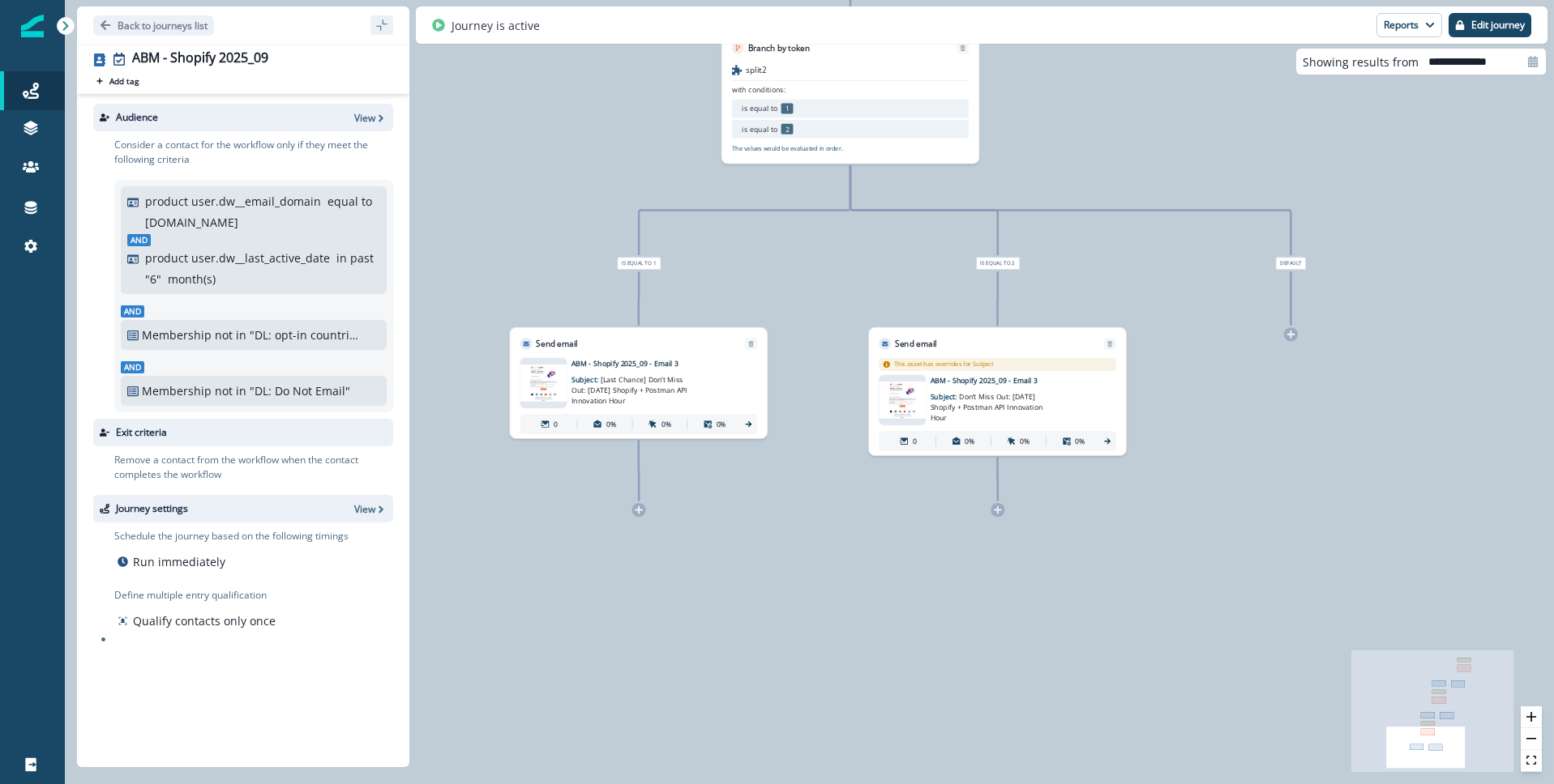
click at [580, 382] on p "Subject: [Last Chance] Don’t Miss Out: Tomorrow’s Shopify + Postman API Innovat…" at bounding box center [634, 387] width 126 height 37
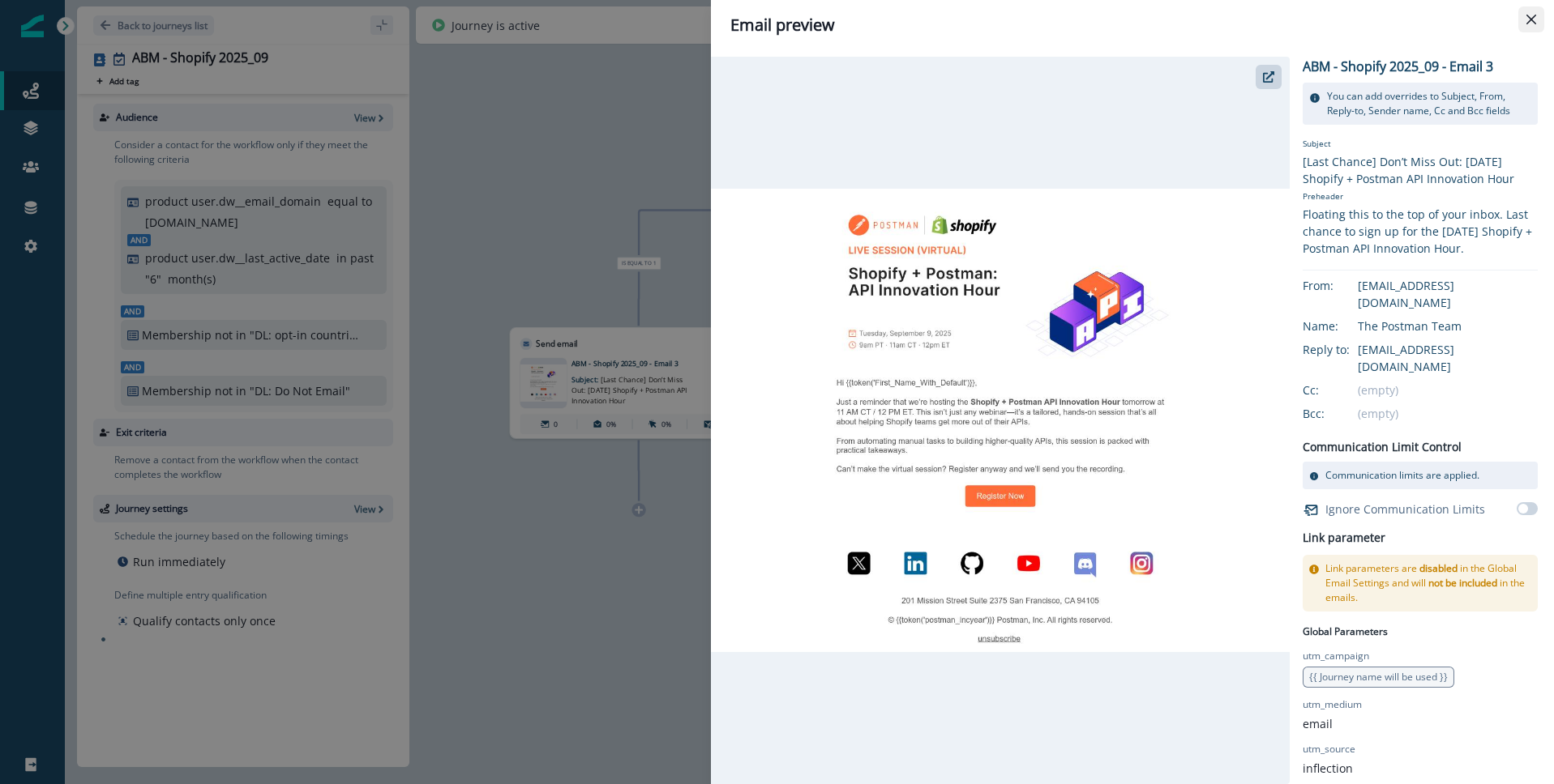
click at [1540, 19] on button "Close" at bounding box center [1531, 19] width 26 height 26
